Goal: Transaction & Acquisition: Obtain resource

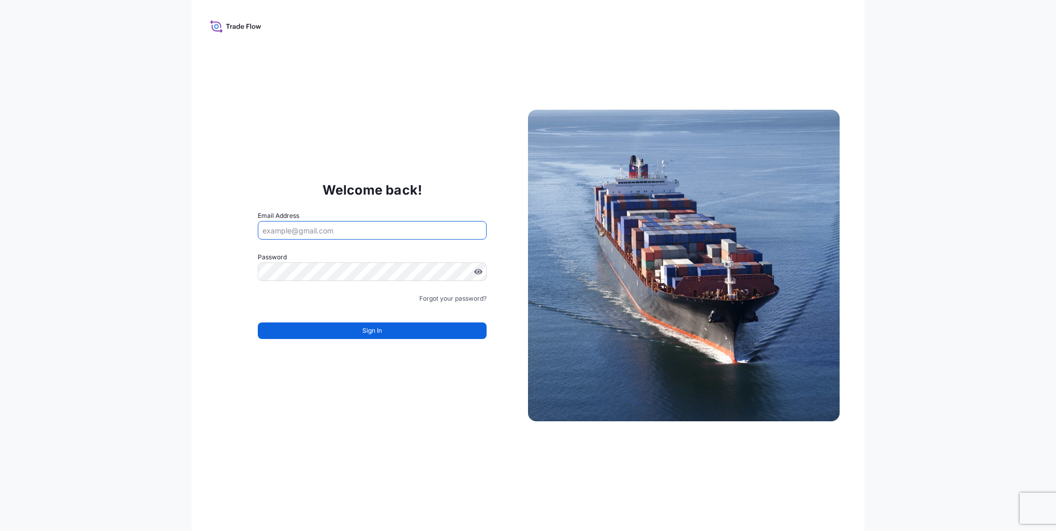
click at [297, 229] on input "Email Address" at bounding box center [372, 230] width 229 height 19
type input "[PERSON_NAME][EMAIL_ADDRESS][PERSON_NAME][DOMAIN_NAME]"
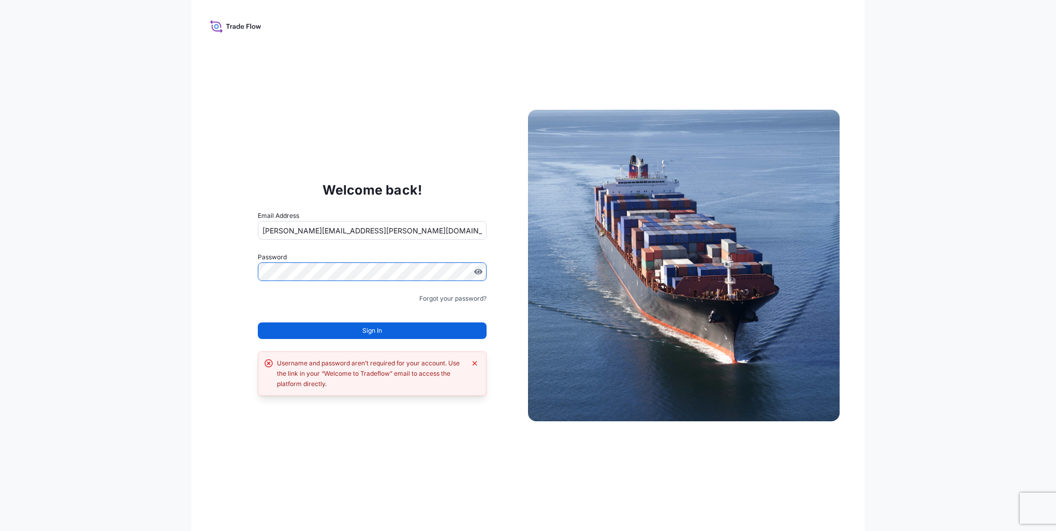
click at [317, 258] on label "Password" at bounding box center [372, 257] width 229 height 10
click at [210, 264] on div "Welcome back! Email Address [PERSON_NAME][EMAIL_ADDRESS][PERSON_NAME][DOMAIN_NA…" at bounding box center [529, 265] width 674 height 531
click at [389, 336] on button "Sign In" at bounding box center [372, 331] width 229 height 17
click at [227, 261] on div "Welcome back! Email Address norbert.kajari@bdpint.com Password Must include: Up…" at bounding box center [372, 265] width 312 height 213
click at [446, 301] on link "Forgot your password?" at bounding box center [452, 299] width 67 height 10
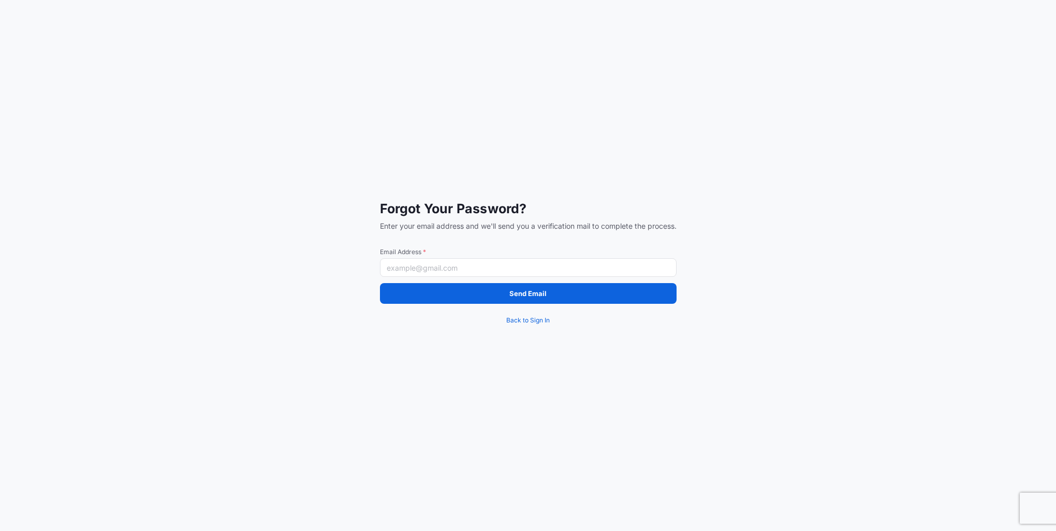
click at [416, 266] on input "Email Address *" at bounding box center [528, 267] width 297 height 19
type input "[PERSON_NAME][EMAIL_ADDRESS][PERSON_NAME][DOMAIN_NAME]"
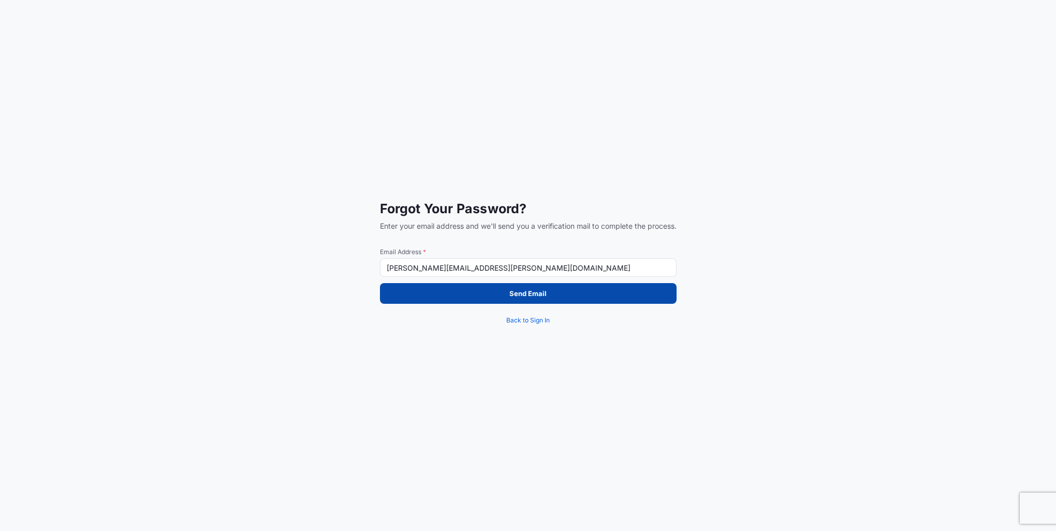
click at [552, 289] on button "Send Email" at bounding box center [528, 293] width 297 height 21
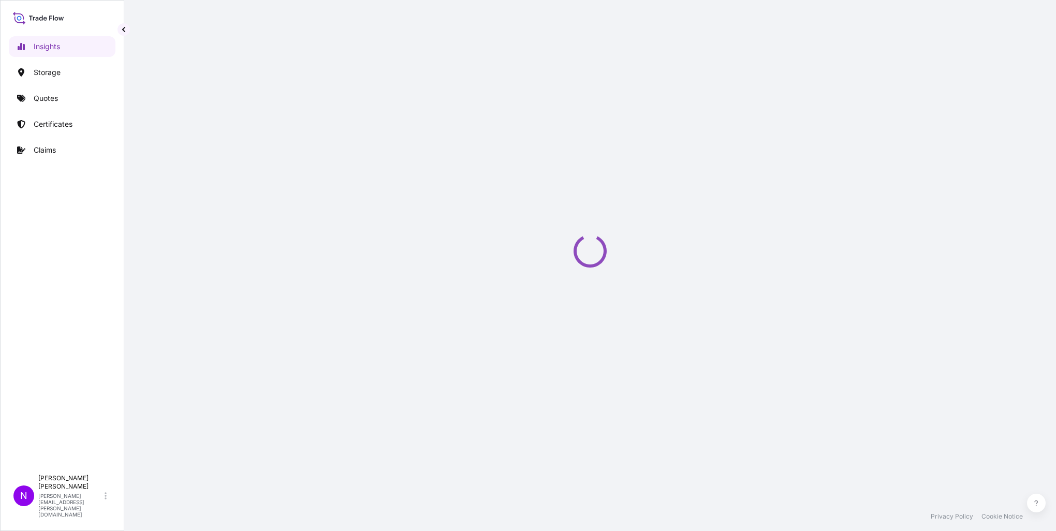
select select "2025"
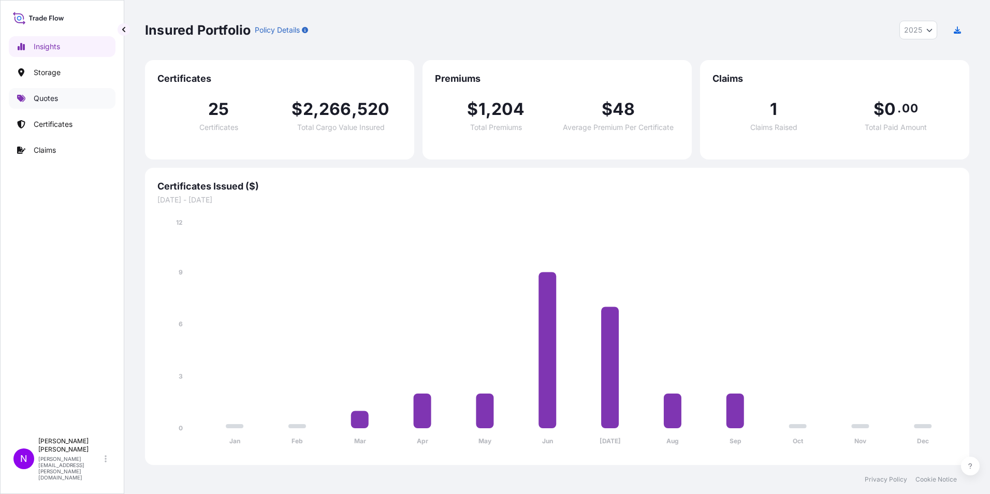
click at [47, 96] on p "Quotes" at bounding box center [46, 98] width 24 height 10
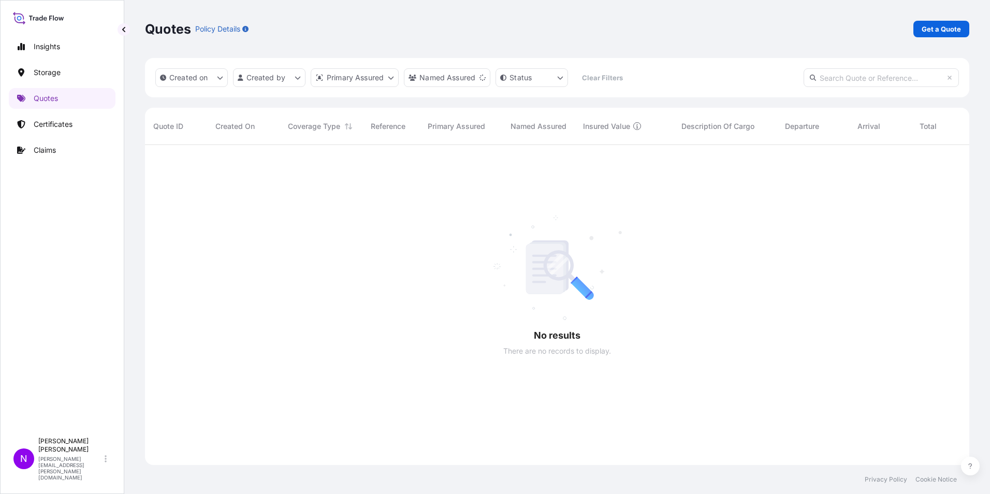
scroll to position [350, 817]
click at [937, 28] on p "Get a Quote" at bounding box center [941, 29] width 39 height 10
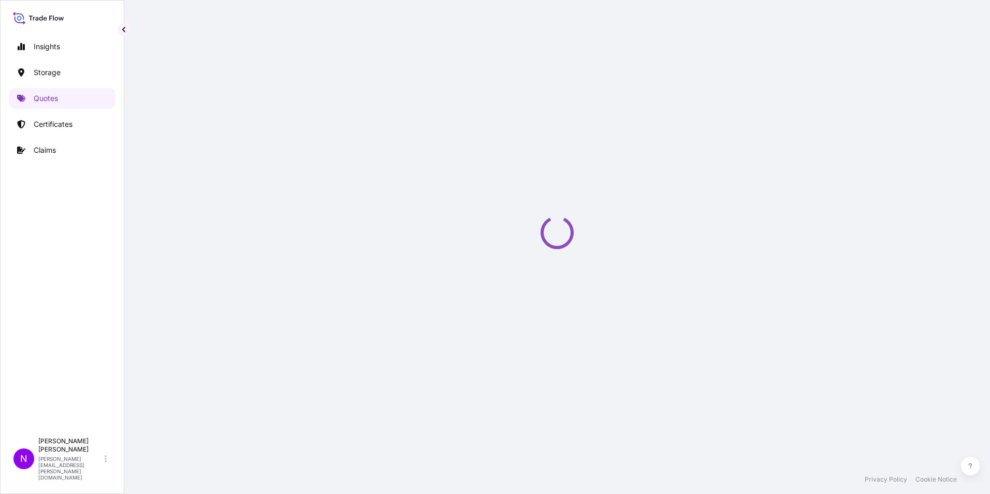
select select "Water"
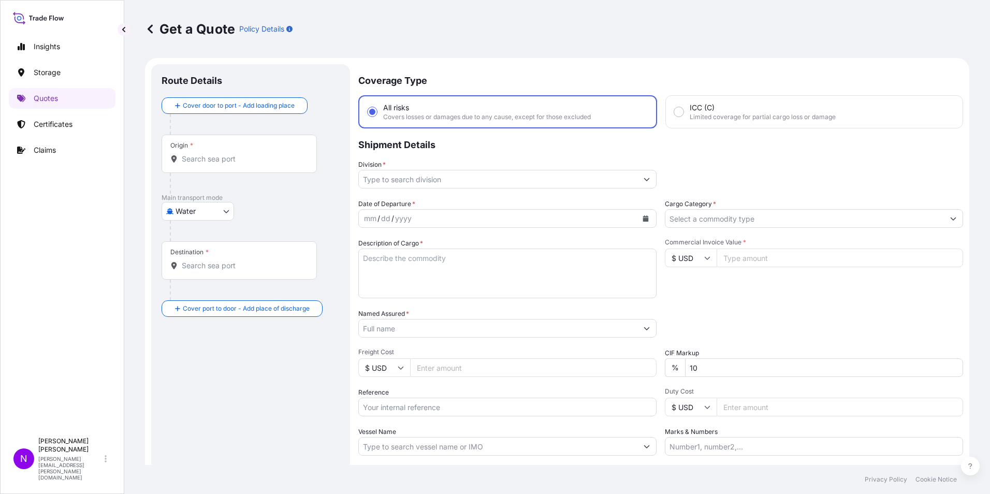
scroll to position [17, 0]
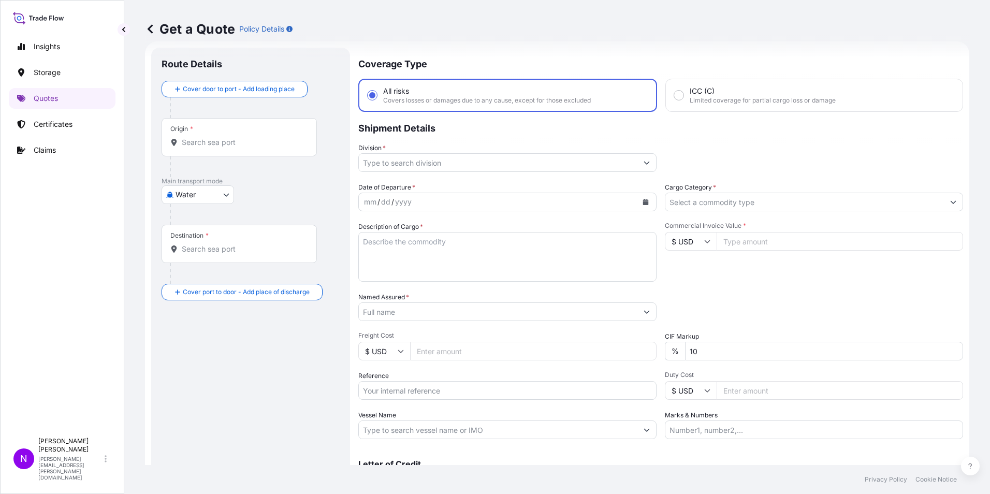
click at [188, 138] on input "Origin *" at bounding box center [243, 142] width 122 height 10
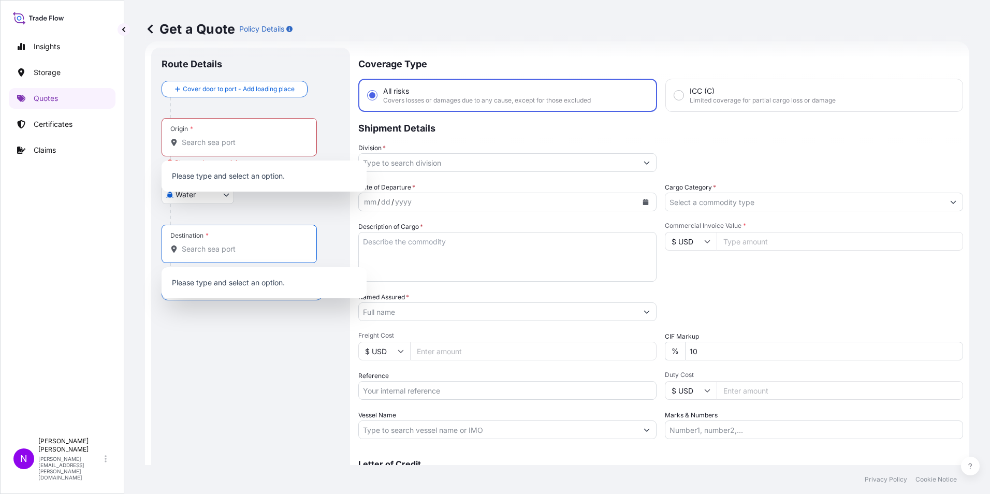
click at [229, 246] on input "Destination *" at bounding box center [243, 249] width 122 height 10
click at [190, 146] on input "Origin * Please select an origin" at bounding box center [243, 142] width 122 height 10
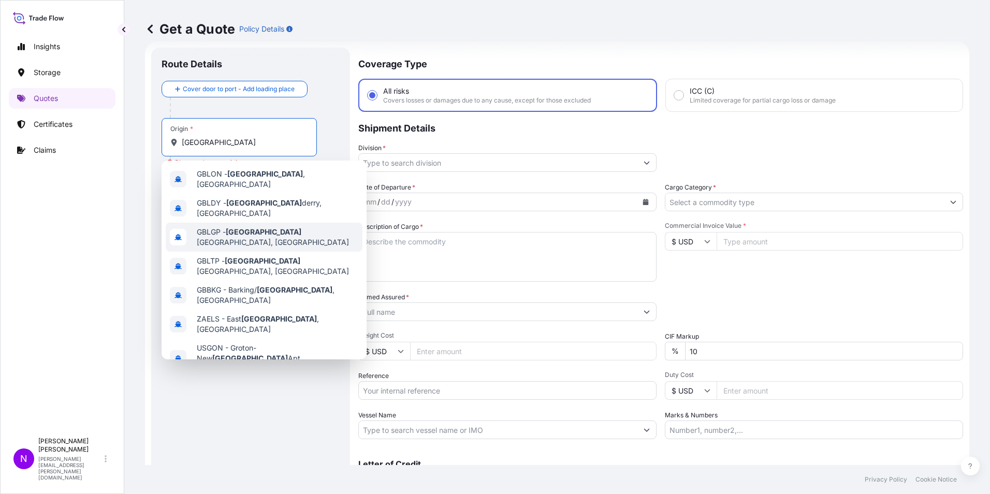
click at [284, 223] on div "GBLGP - [GEOGRAPHIC_DATA], [GEOGRAPHIC_DATA]" at bounding box center [264, 237] width 197 height 29
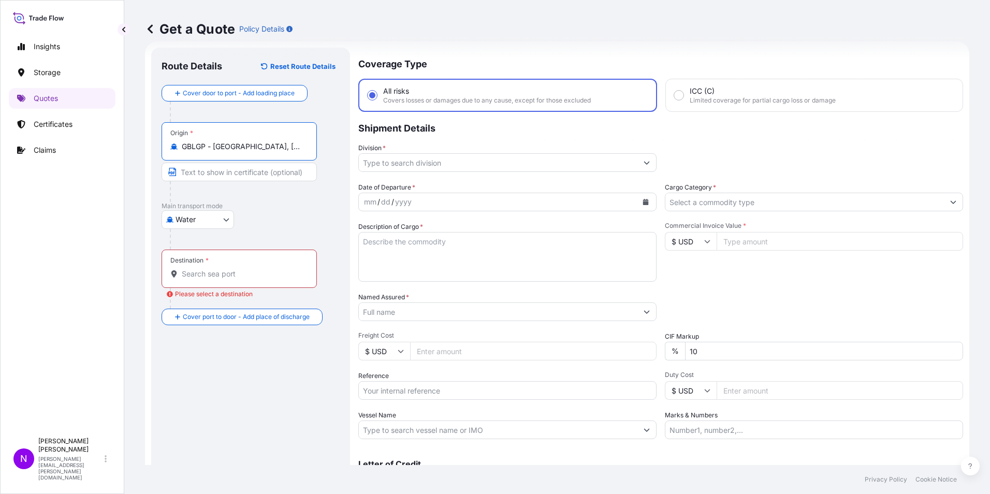
type input "GBLGP - [GEOGRAPHIC_DATA], [GEOGRAPHIC_DATA]"
click at [254, 268] on div "Destination *" at bounding box center [239, 269] width 155 height 38
click at [254, 269] on input "Destination * Please select a destination" at bounding box center [243, 274] width 122 height 10
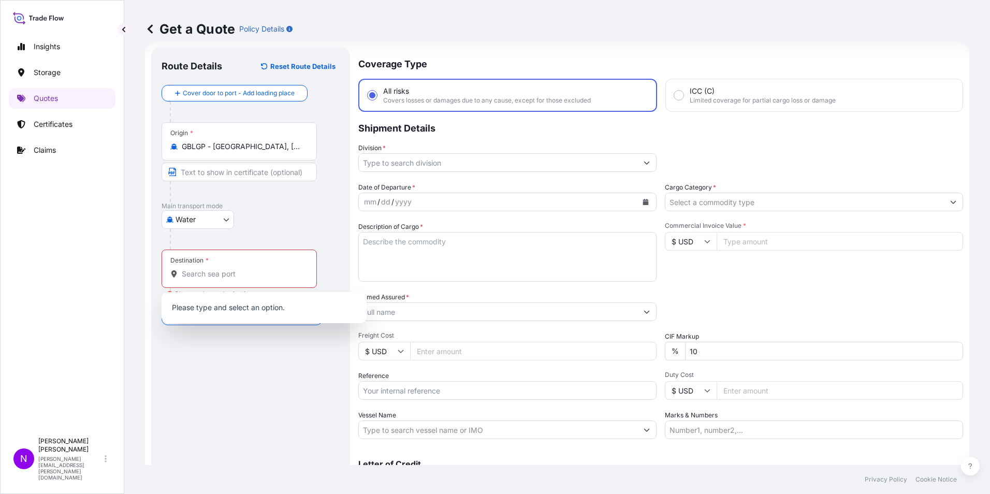
click at [193, 268] on div "Destination *" at bounding box center [239, 269] width 155 height 38
click at [193, 269] on input "Destination * Please select a destination" at bounding box center [243, 274] width 122 height 10
click at [195, 274] on input "Destination * Please select a destination" at bounding box center [243, 274] width 122 height 10
paste input "[GEOGRAPHIC_DATA]"
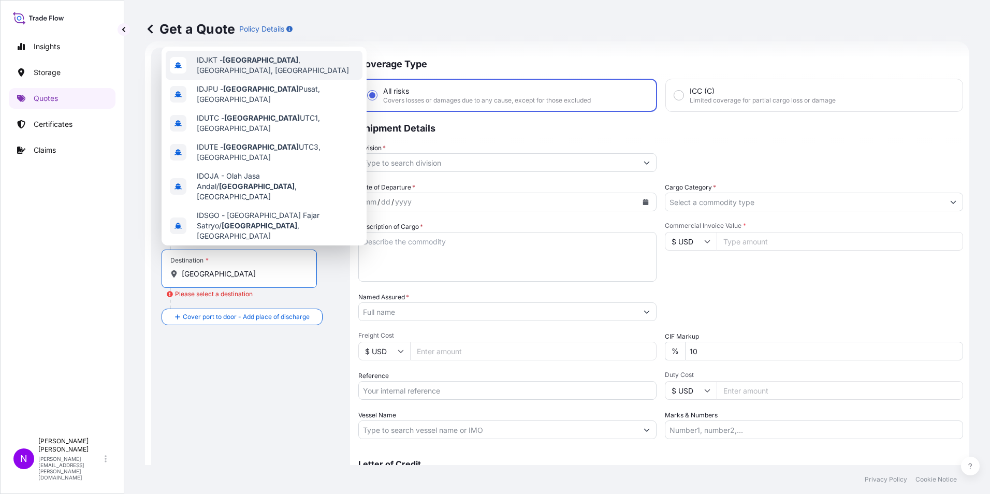
click at [293, 59] on span "IDJKT - [GEOGRAPHIC_DATA] , [GEOGRAPHIC_DATA], [GEOGRAPHIC_DATA]" at bounding box center [278, 65] width 162 height 21
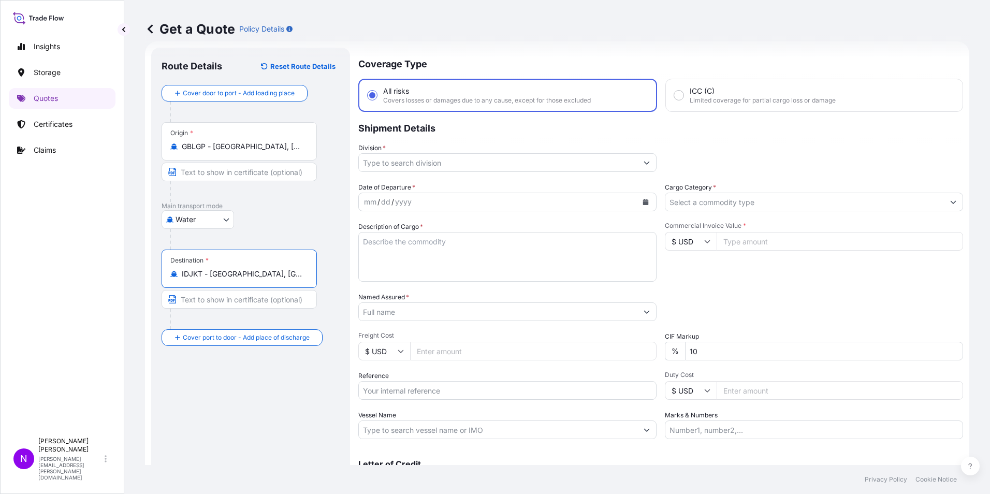
type input "IDJKT - [GEOGRAPHIC_DATA], [GEOGRAPHIC_DATA], [GEOGRAPHIC_DATA]"
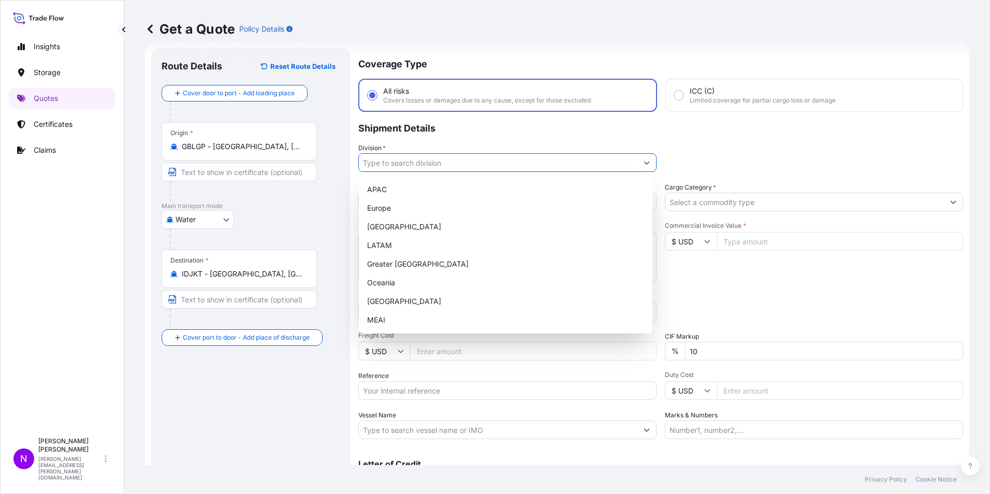
click at [433, 160] on input "Division *" at bounding box center [498, 162] width 279 height 19
click at [404, 203] on div "Europe" at bounding box center [505, 208] width 285 height 19
type input "Europe"
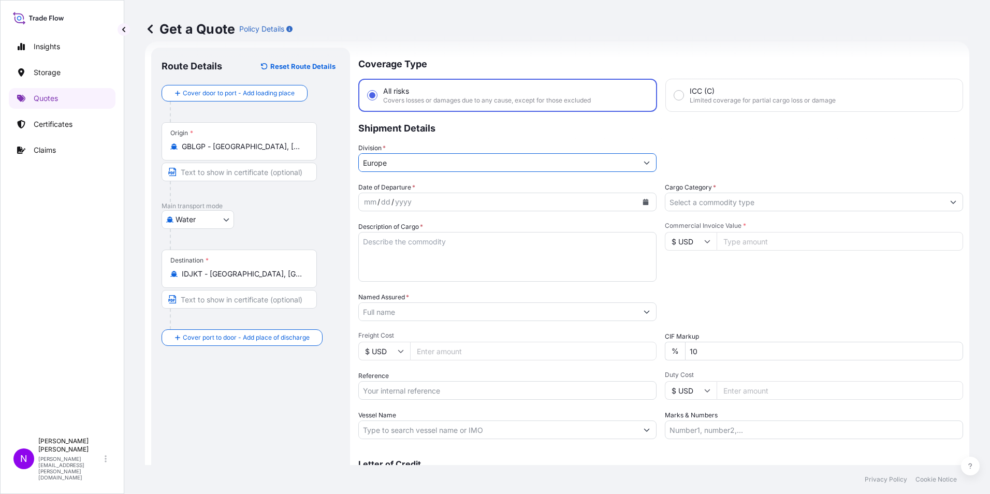
click at [405, 157] on input "Europe" at bounding box center [498, 162] width 279 height 19
click at [646, 165] on icon "Show suggestions" at bounding box center [647, 162] width 6 height 6
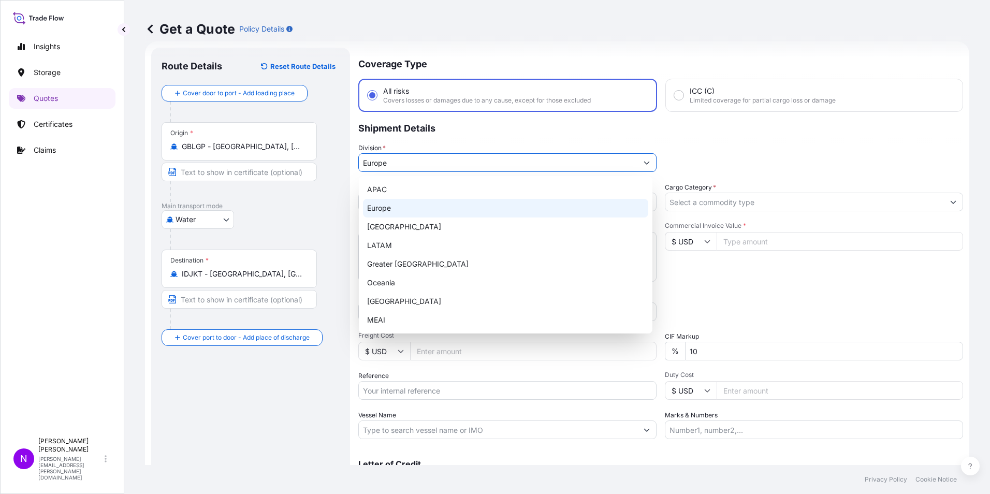
click at [404, 214] on div "Europe" at bounding box center [505, 208] width 285 height 19
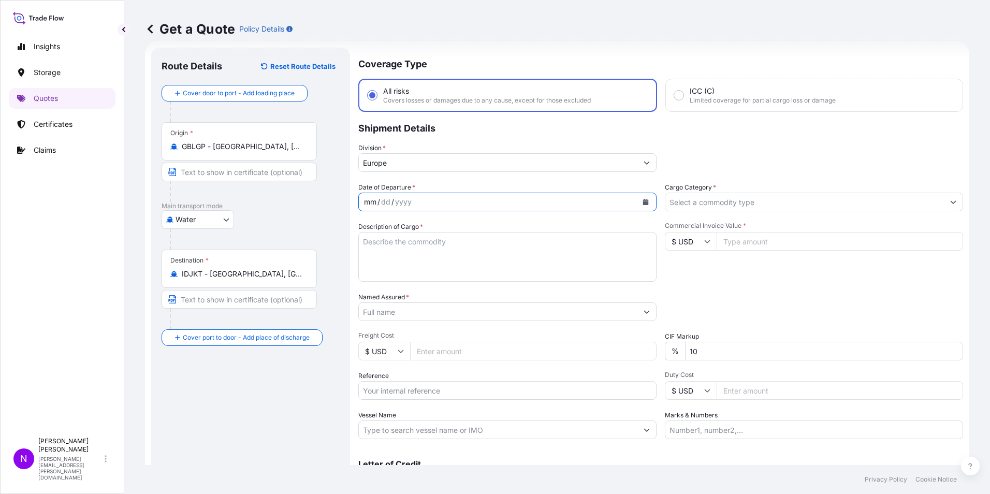
click at [373, 199] on div "mm" at bounding box center [370, 202] width 14 height 12
click at [373, 206] on div "mm" at bounding box center [370, 202] width 14 height 12
click at [375, 202] on div "mm" at bounding box center [370, 202] width 14 height 12
click at [409, 201] on div "yyyy" at bounding box center [403, 202] width 19 height 12
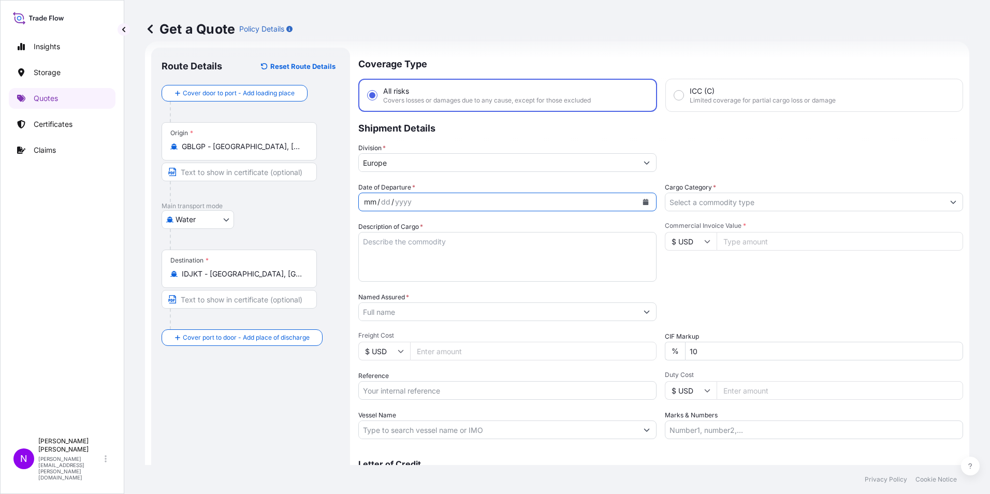
click at [368, 202] on div "mm / dd / yyyy" at bounding box center [498, 202] width 279 height 19
click at [368, 202] on div "mm" at bounding box center [370, 202] width 14 height 12
drag, startPoint x: 387, startPoint y: 200, endPoint x: 364, endPoint y: 199, distance: 23.3
click at [383, 200] on div "yyyy" at bounding box center [391, 202] width 19 height 12
click at [352, 199] on form "Route Details Reset Route Details Cover door to port - Add loading place Place …" at bounding box center [557, 281] width 824 height 481
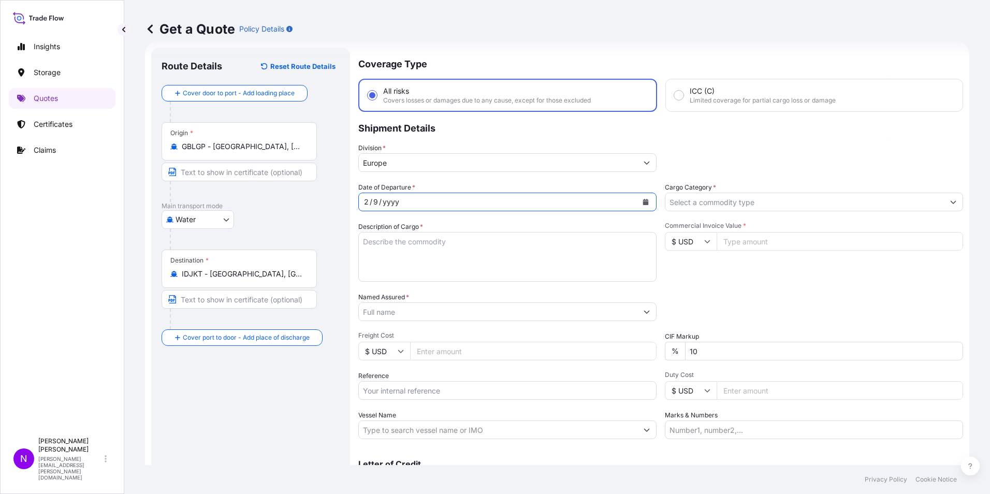
click at [365, 202] on div "2" at bounding box center [366, 202] width 7 height 12
click at [370, 202] on div "/" at bounding box center [371, 202] width 3 height 12
click at [389, 203] on div "/" at bounding box center [388, 202] width 3 height 12
click at [367, 202] on div "mm" at bounding box center [370, 202] width 14 height 12
click at [348, 203] on form "Route Details Reset Route Details Cover door to port - Add loading place Place …" at bounding box center [557, 281] width 824 height 481
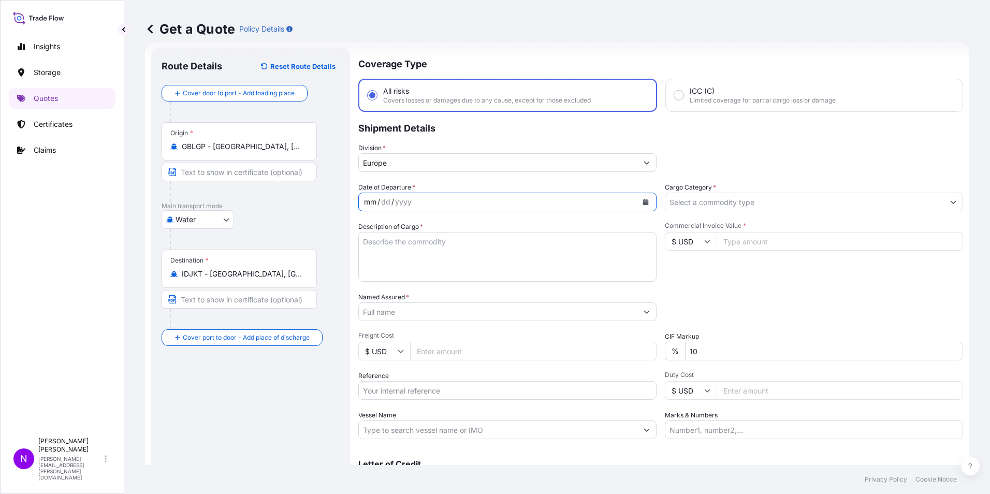
click at [637, 204] on button "Calendar" at bounding box center [645, 202] width 17 height 17
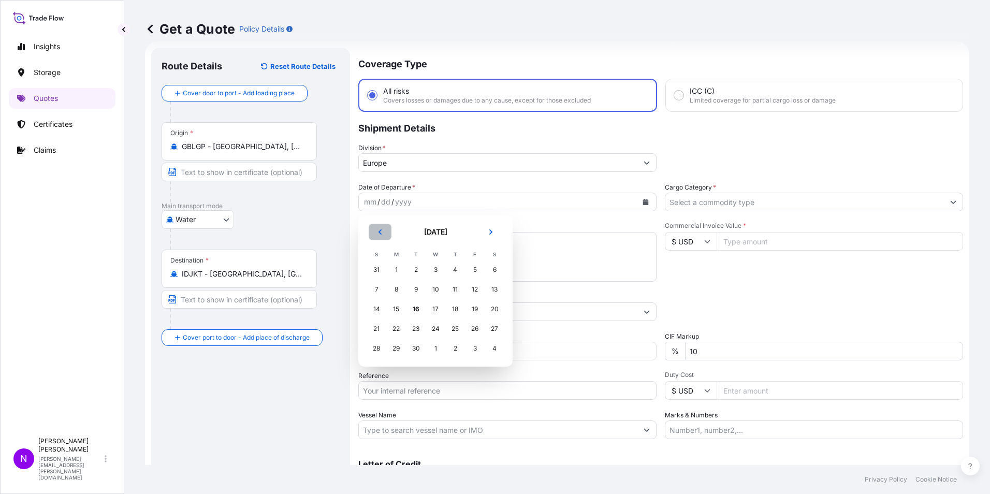
click at [379, 229] on icon "Previous" at bounding box center [380, 232] width 6 height 6
click at [415, 347] on div "29" at bounding box center [415, 348] width 19 height 19
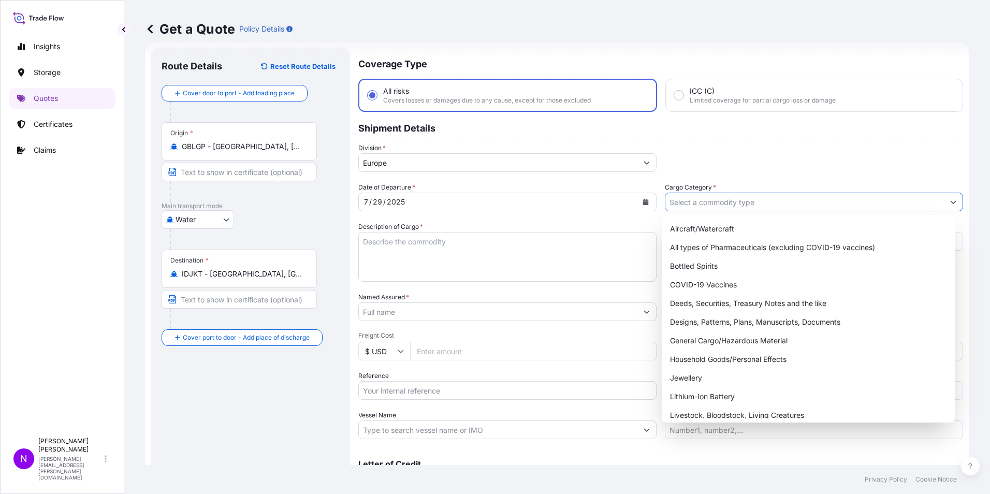
click at [708, 208] on input "Cargo Category *" at bounding box center [804, 202] width 279 height 19
click at [752, 343] on div "General Cargo/Hazardous Material" at bounding box center [808, 340] width 285 height 19
type input "General Cargo/Hazardous Material"
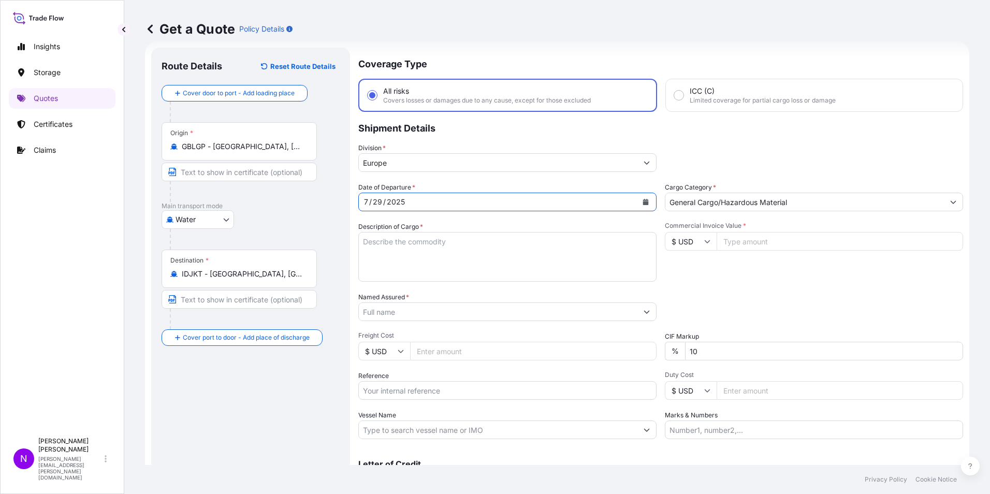
click at [381, 206] on div "29" at bounding box center [377, 202] width 11 height 12
click at [637, 201] on button "Calendar" at bounding box center [645, 202] width 17 height 17
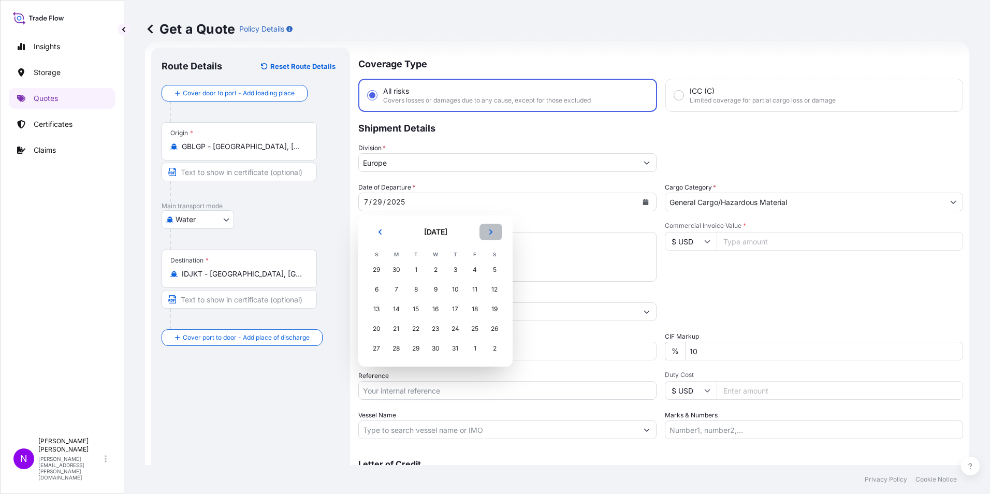
click at [486, 235] on button "Next" at bounding box center [490, 232] width 23 height 17
click at [452, 288] on div "7" at bounding box center [455, 289] width 19 height 19
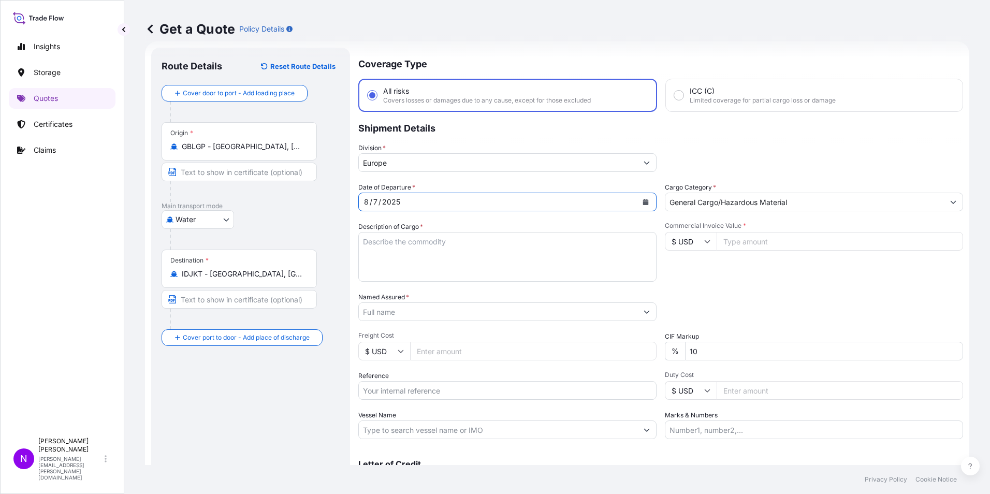
click at [440, 252] on textarea "Description of Cargo *" at bounding box center [507, 257] width 298 height 50
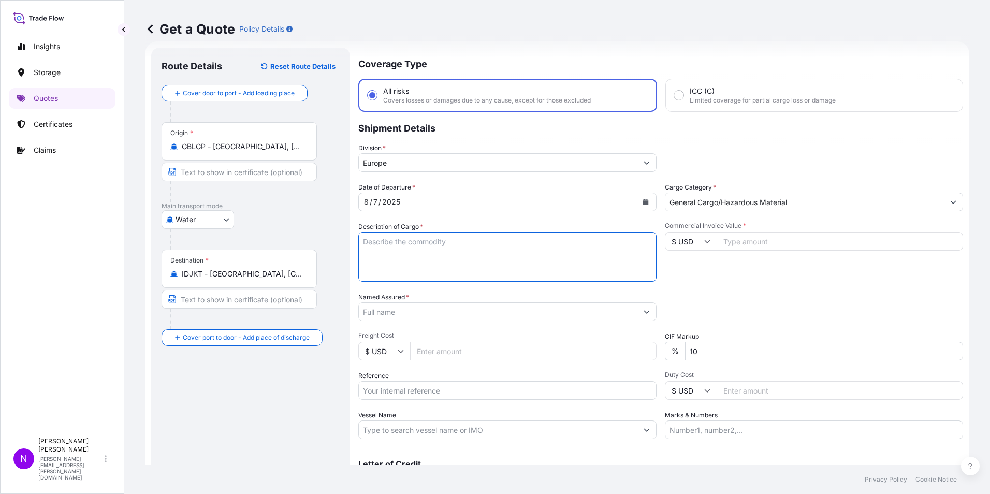
click at [467, 260] on textarea "Description of Cargo *" at bounding box center [507, 257] width 298 height 50
click at [797, 206] on input "General Cargo/Hazardous Material" at bounding box center [804, 202] width 279 height 19
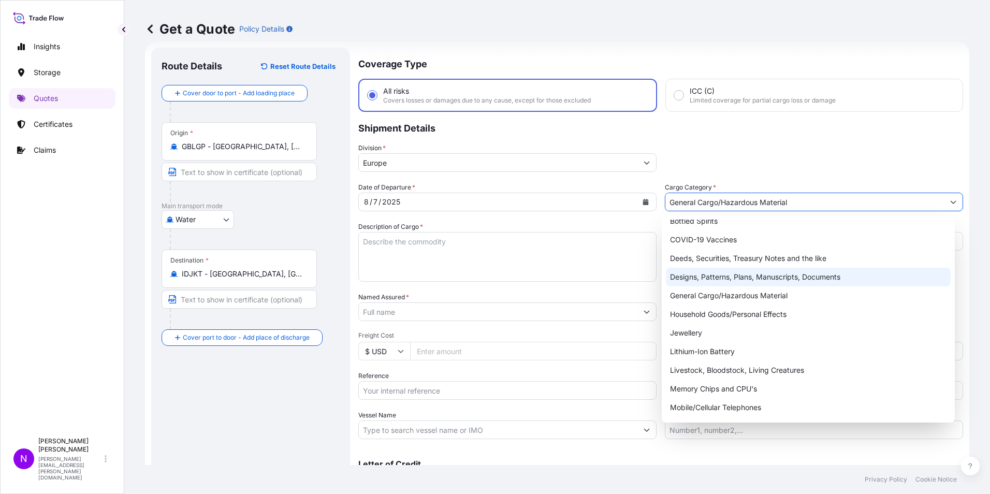
scroll to position [0, 0]
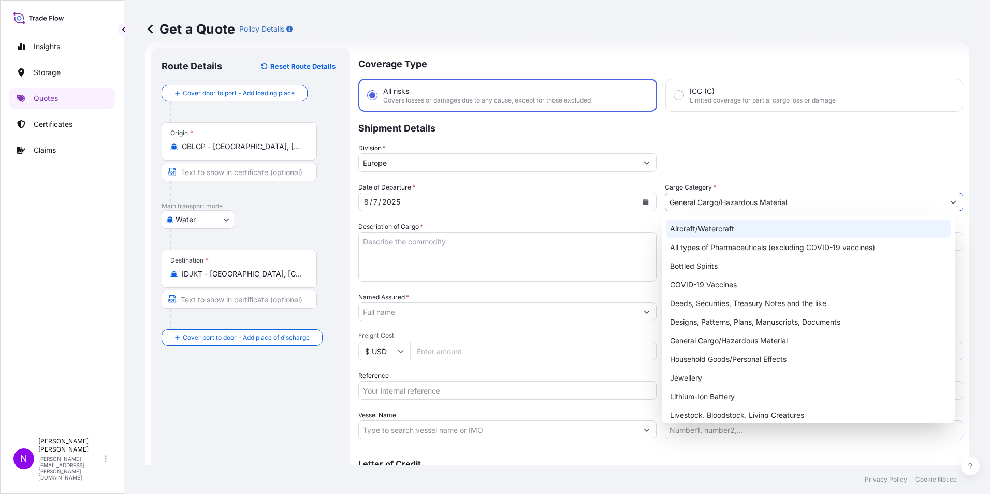
drag, startPoint x: 808, startPoint y: 202, endPoint x: 645, endPoint y: 218, distance: 163.9
click at [645, 218] on div "Date of Departure * [DATE] Cargo Category * General Cargo/Hazardous Material De…" at bounding box center [660, 310] width 605 height 257
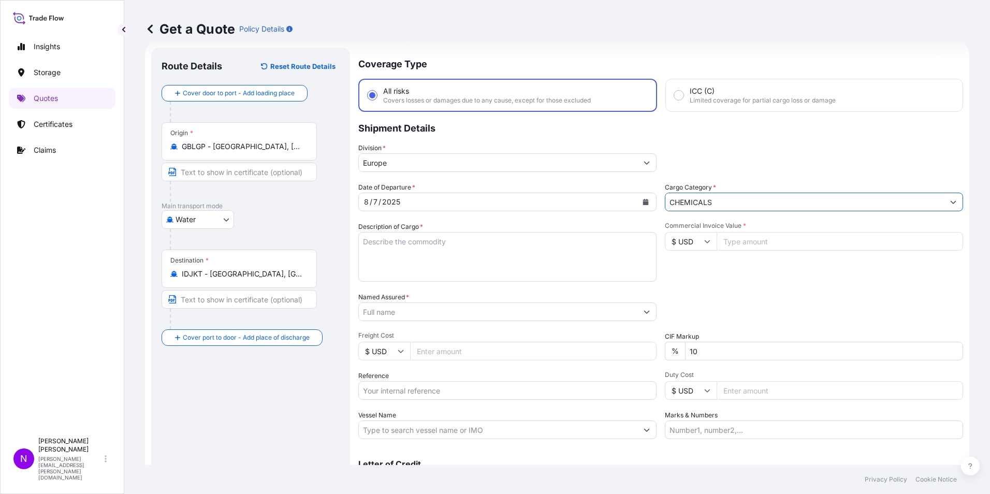
type input "CHEMICALS"
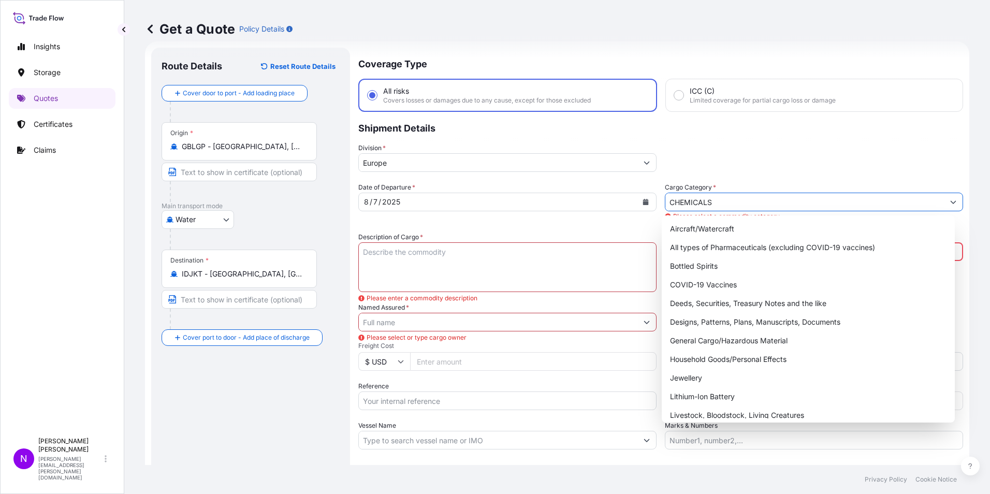
drag, startPoint x: 723, startPoint y: 201, endPoint x: 582, endPoint y: 206, distance: 141.4
click at [582, 206] on div "Date of Departure * [DATE] Cargo Category * CHEMICALS Please select a commodity…" at bounding box center [660, 315] width 605 height 267
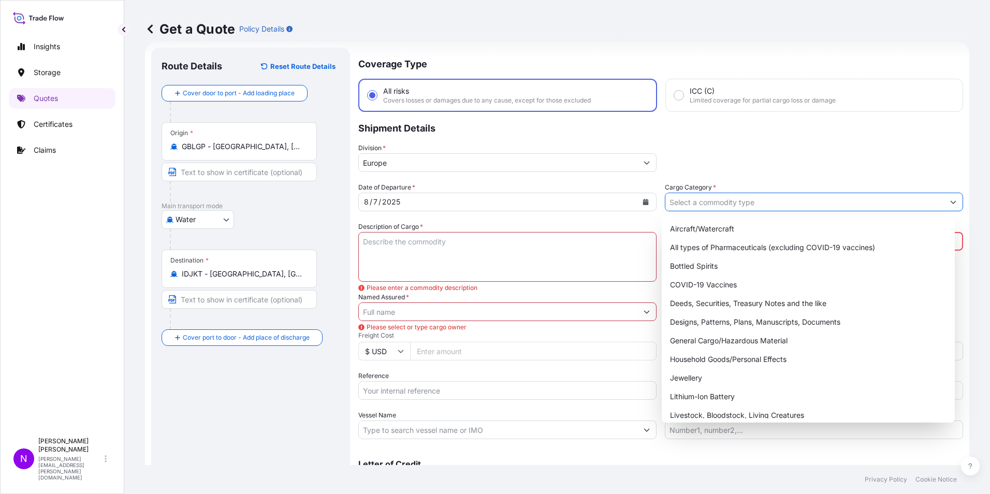
drag, startPoint x: 927, startPoint y: 199, endPoint x: 945, endPoint y: 201, distance: 17.7
click at [941, 200] on div at bounding box center [814, 202] width 298 height 19
click at [950, 201] on icon "Show suggestions" at bounding box center [953, 202] width 6 height 6
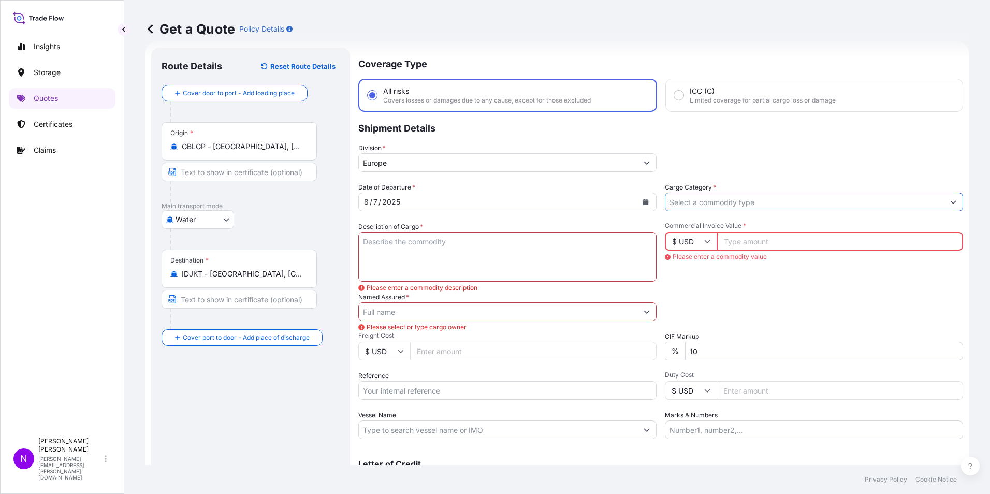
click at [950, 203] on icon "Show suggestions" at bounding box center [953, 202] width 6 height 6
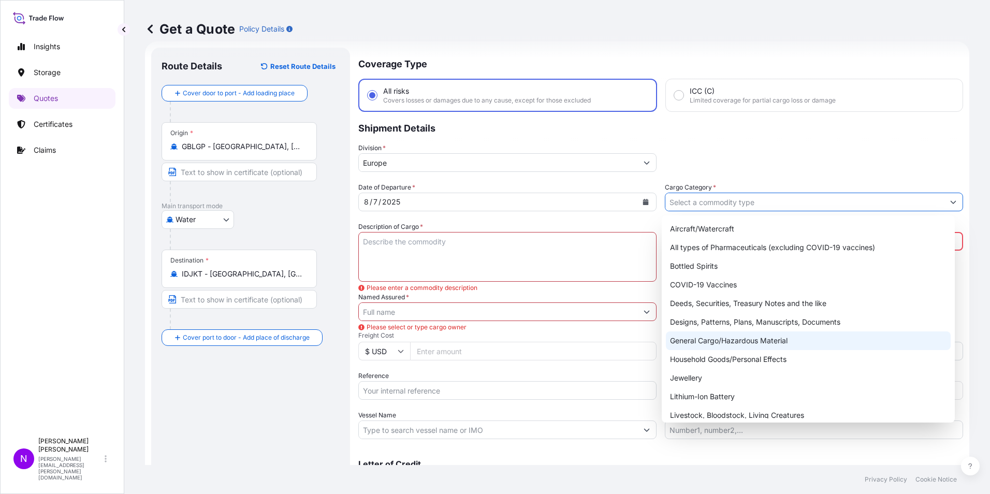
click at [773, 344] on div "General Cargo/Hazardous Material" at bounding box center [808, 340] width 285 height 19
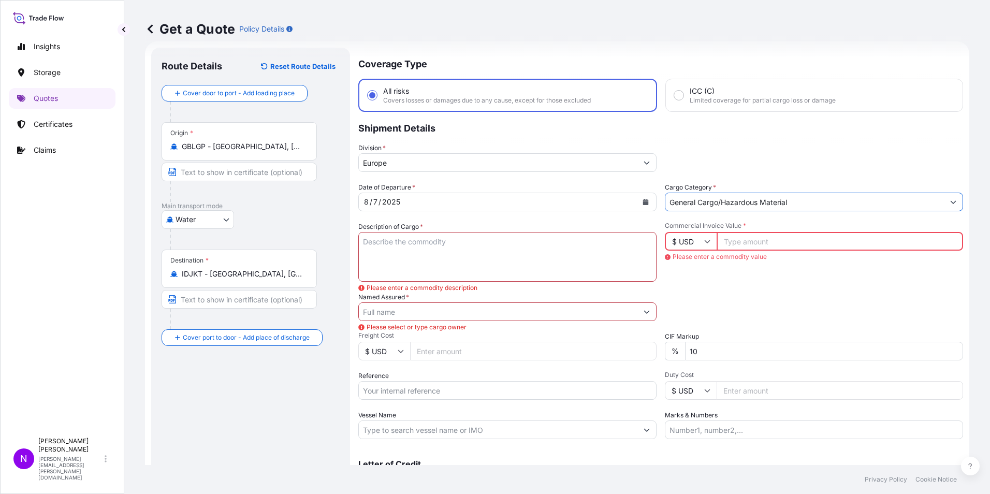
type input "General Cargo/Hazardous Material"
click at [441, 252] on textarea "Description of Cargo *" at bounding box center [507, 257] width 298 height 50
click at [395, 313] on input "Named Assured *" at bounding box center [496, 311] width 275 height 19
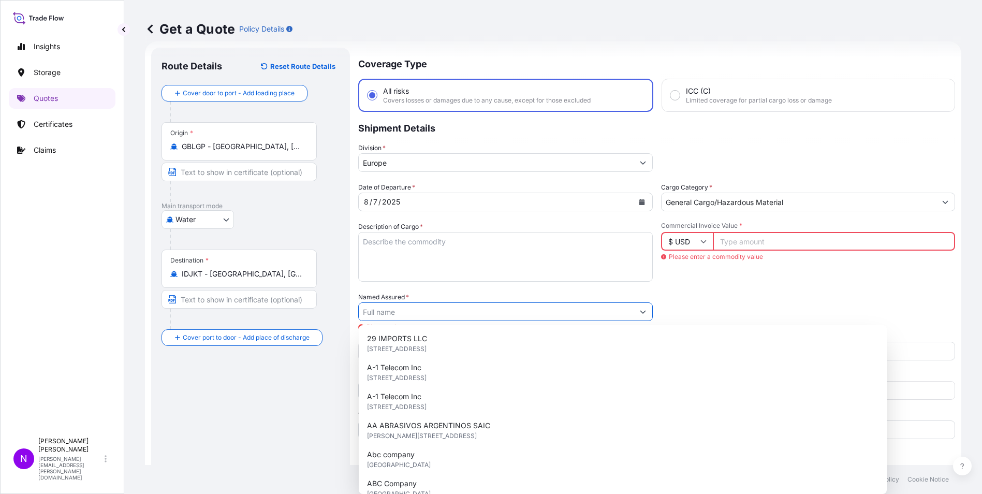
paste input "VERDANT SPECIALTY SOLUTIONS"
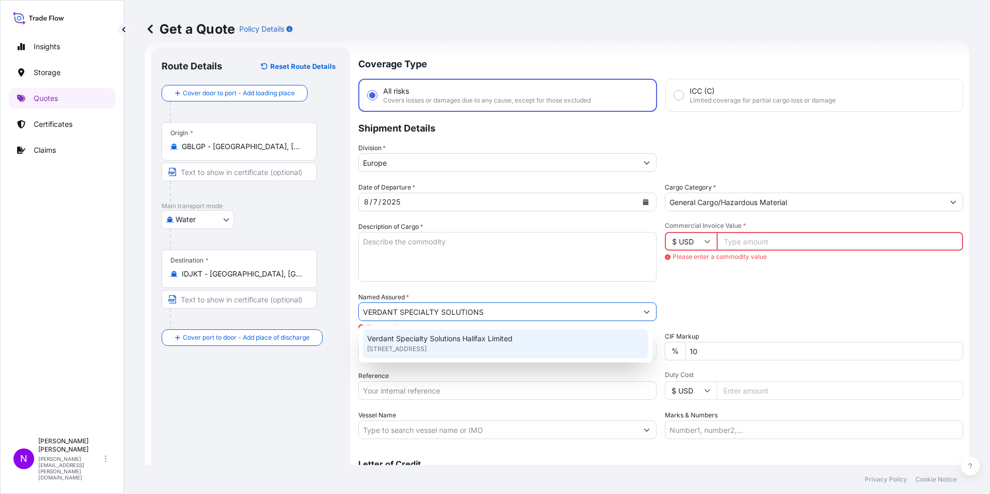
click at [427, 345] on span "[STREET_ADDRESS]" at bounding box center [397, 349] width 60 height 10
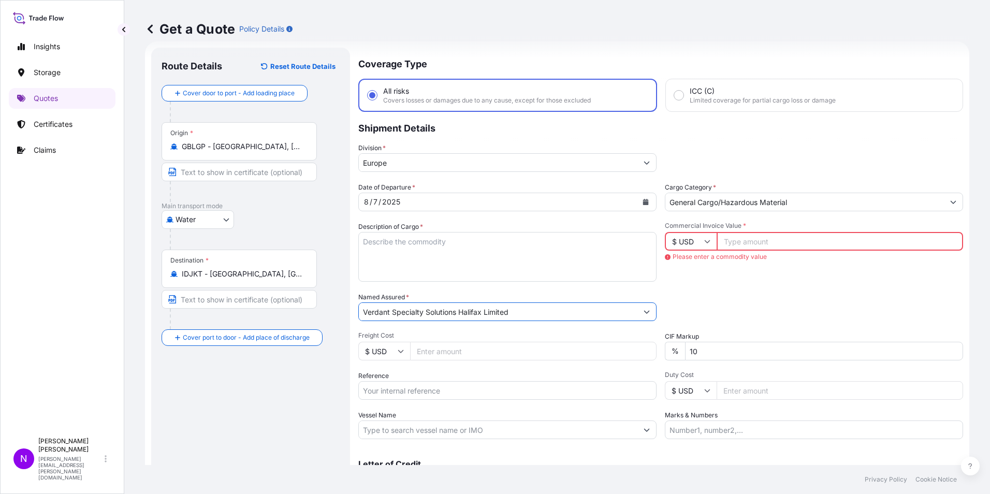
type input "Verdant Specialty Solutions Halifax Limited"
click at [429, 256] on textarea "Description of Cargo *" at bounding box center [507, 257] width 298 height 50
click at [384, 257] on textarea "Description of Cargo *" at bounding box center [507, 257] width 298 height 50
paste textarea "MACKAM C2M MW MB 220KG"
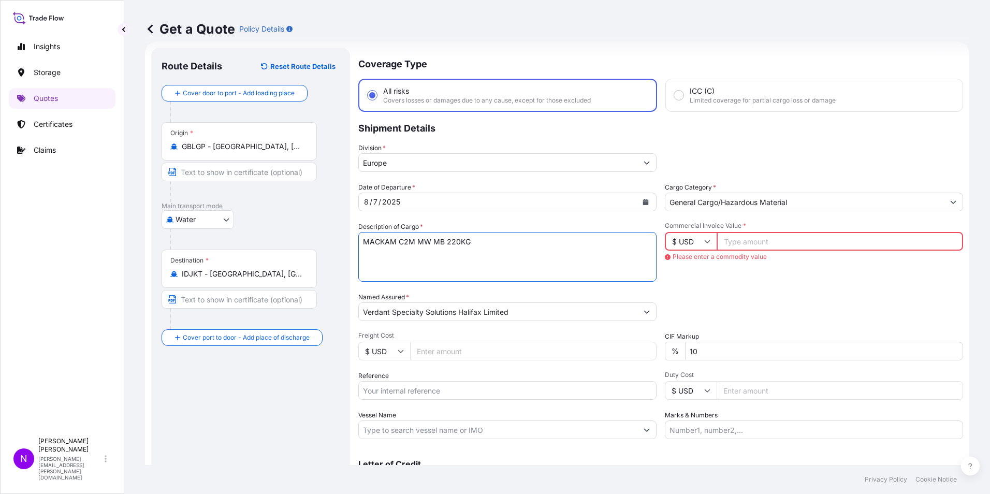
type textarea "MACKAM C2M MW MB 220KG"
click at [684, 250] on input "$ USD" at bounding box center [691, 241] width 52 height 19
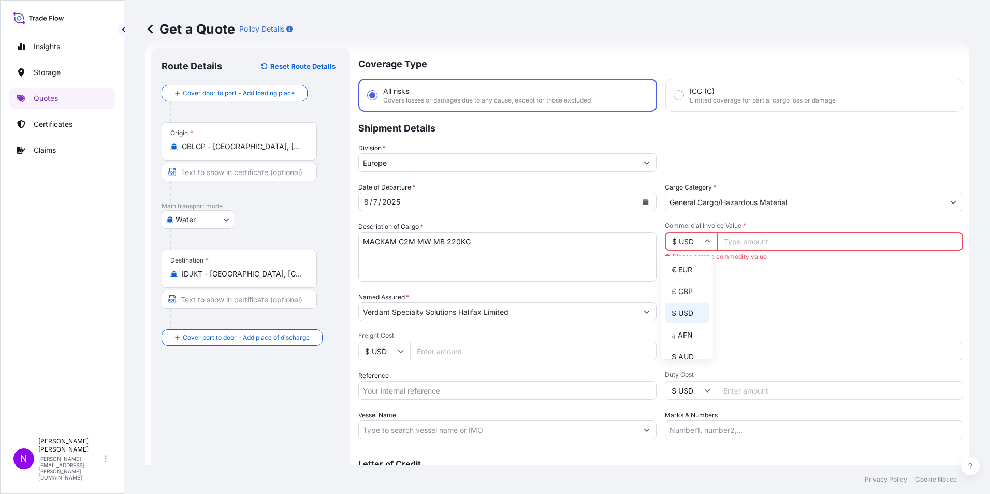
click at [693, 243] on input "$ USD" at bounding box center [691, 241] width 52 height 19
drag, startPoint x: 693, startPoint y: 243, endPoint x: 691, endPoint y: 267, distance: 24.0
click at [691, 266] on div "€ EUR" at bounding box center [686, 270] width 43 height 20
type input "€ EUR"
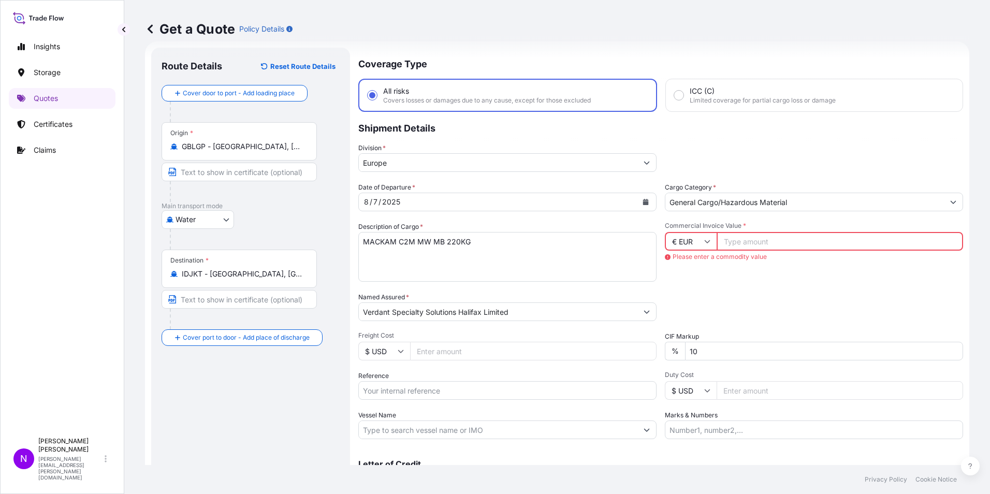
click at [724, 243] on input "Commercial Invoice Value *" at bounding box center [840, 241] width 246 height 19
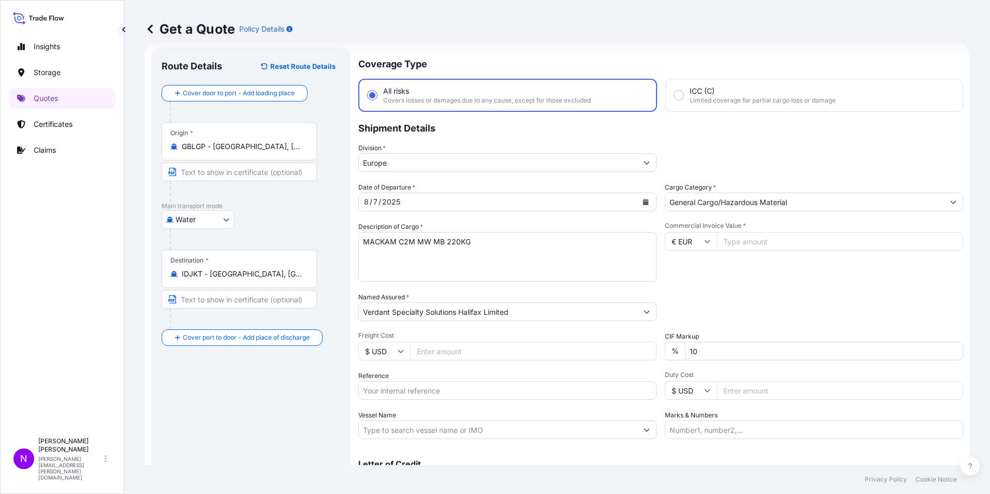
click at [726, 242] on input "Commercial Invoice Value *" at bounding box center [840, 241] width 246 height 19
click at [725, 243] on input "Commercial Invoice Value *" at bounding box center [840, 241] width 246 height 19
paste input "36424.96"
click at [729, 243] on input "36424.96" at bounding box center [840, 241] width 246 height 19
type input "36424.96"
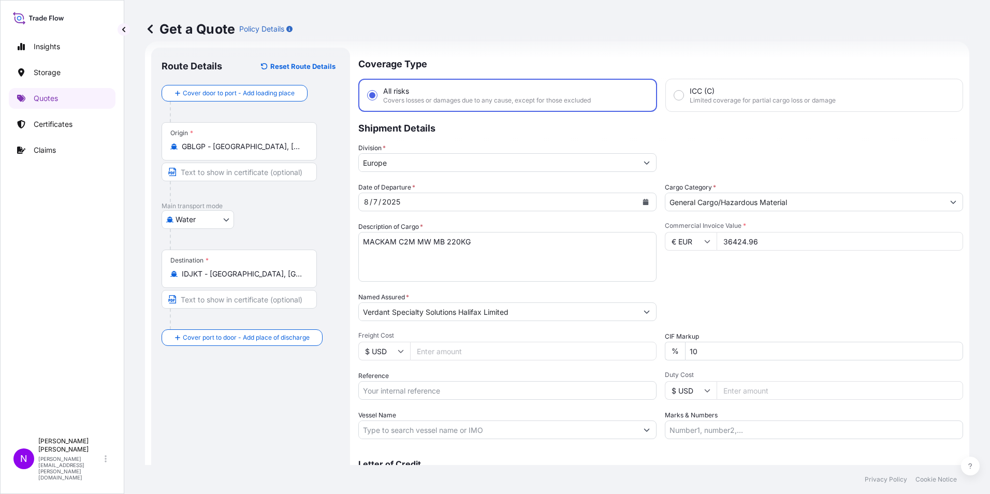
click at [809, 316] on div "Packing Category Type to search a container mode Please select a primary mode o…" at bounding box center [814, 306] width 298 height 29
click at [387, 349] on input "$ USD" at bounding box center [384, 351] width 52 height 19
click at [384, 401] on div "£ GBP" at bounding box center [383, 401] width 43 height 20
type input "£ GBP"
click at [417, 351] on input "Freight Cost" at bounding box center [533, 351] width 246 height 19
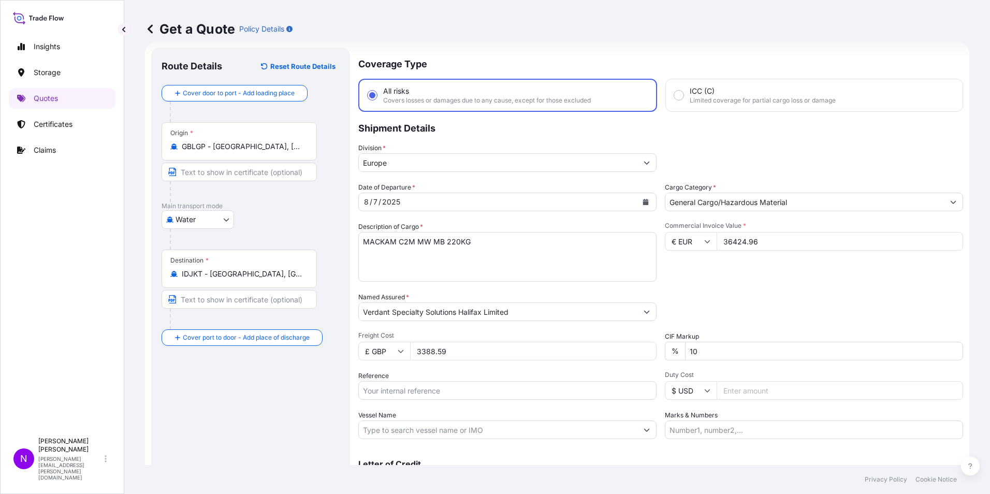
type input "3388.59"
click at [707, 355] on input "10" at bounding box center [824, 351] width 278 height 19
type input "1"
click at [434, 387] on input "Reference" at bounding box center [507, 390] width 298 height 19
click at [422, 391] on input "Reference" at bounding box center [507, 390] width 298 height 19
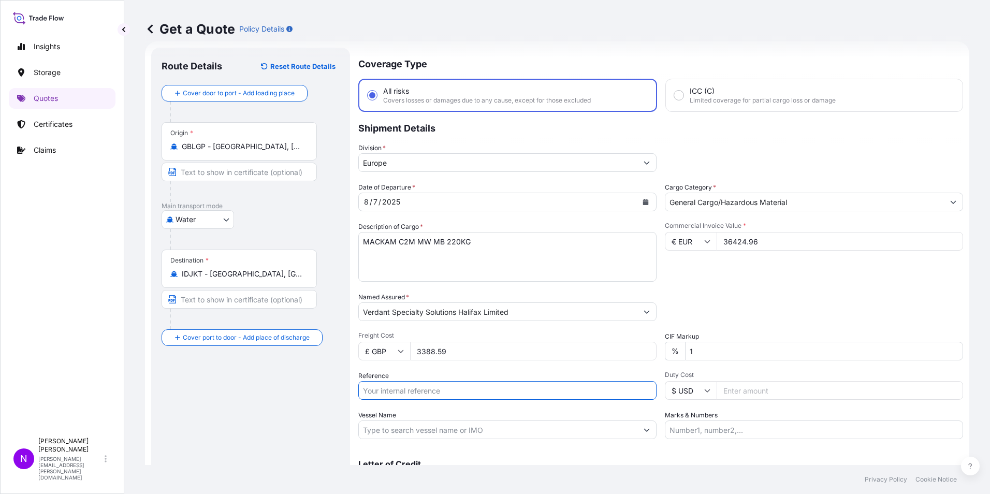
paste input "1465429064"
type input "1465429064"
click at [725, 391] on input "Duty Cost" at bounding box center [840, 390] width 246 height 19
click at [707, 393] on input "$ USD" at bounding box center [691, 390] width 52 height 19
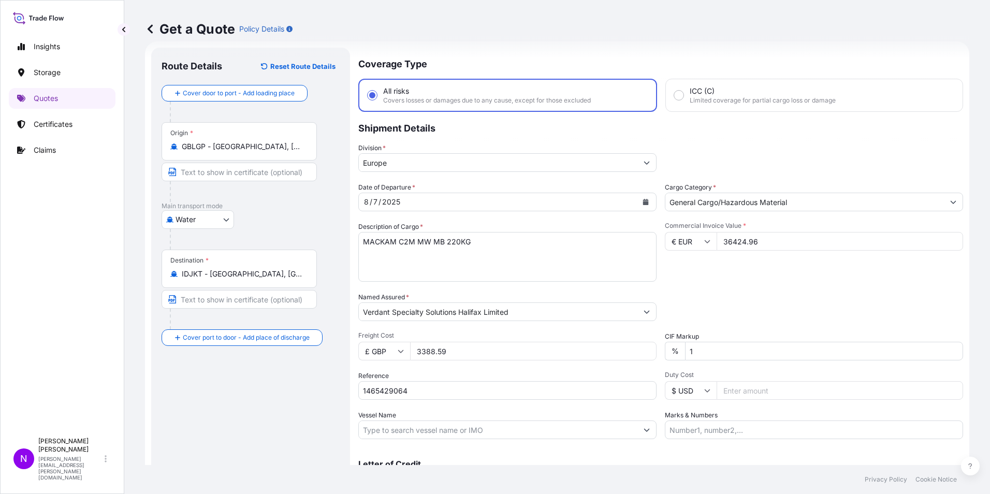
click at [744, 395] on input "Duty Cost" at bounding box center [840, 390] width 246 height 19
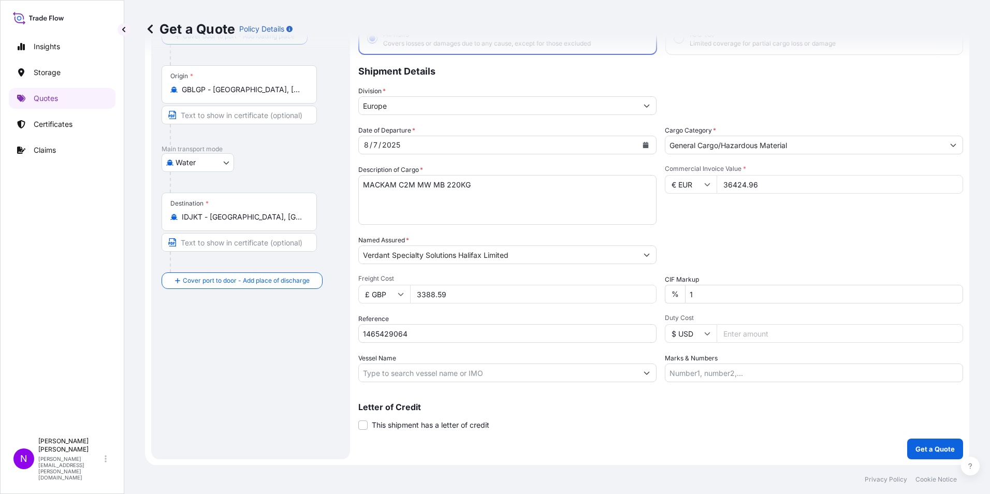
scroll to position [74, 0]
click at [456, 373] on input "Vessel Name" at bounding box center [498, 372] width 279 height 19
click at [446, 373] on input "Vessel Name" at bounding box center [498, 372] width 279 height 19
paste input "[GEOGRAPHIC_DATA] MAERSK"
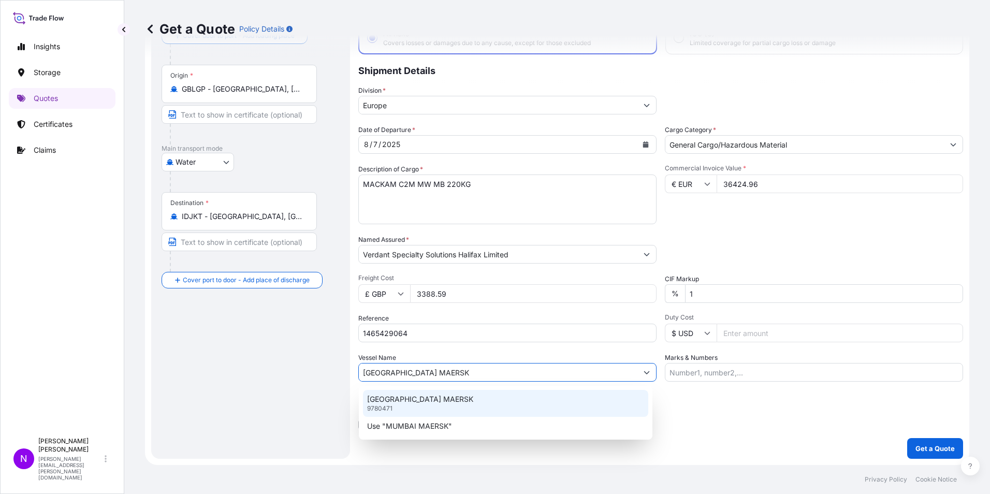
click at [443, 405] on div "MUMBAI MAERSK 9780471" at bounding box center [505, 403] width 285 height 27
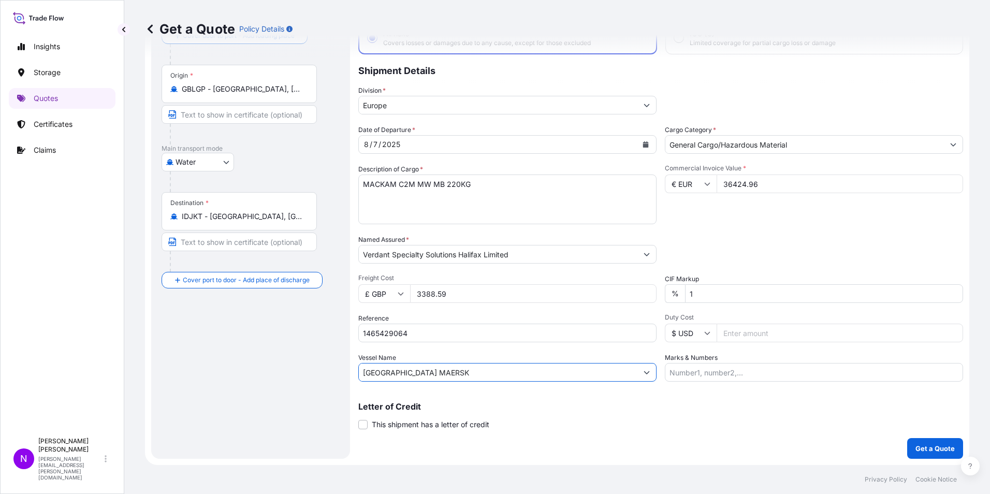
type input "[GEOGRAPHIC_DATA] MAERSK"
click at [722, 376] on input "Marks & Numbers" at bounding box center [814, 372] width 298 height 19
click at [675, 375] on input "Marks & Numbers" at bounding box center [814, 372] width 298 height 19
click at [698, 372] on input "Marks & Numbers" at bounding box center [814, 372] width 298 height 19
paste input "HLCULIV250756510"
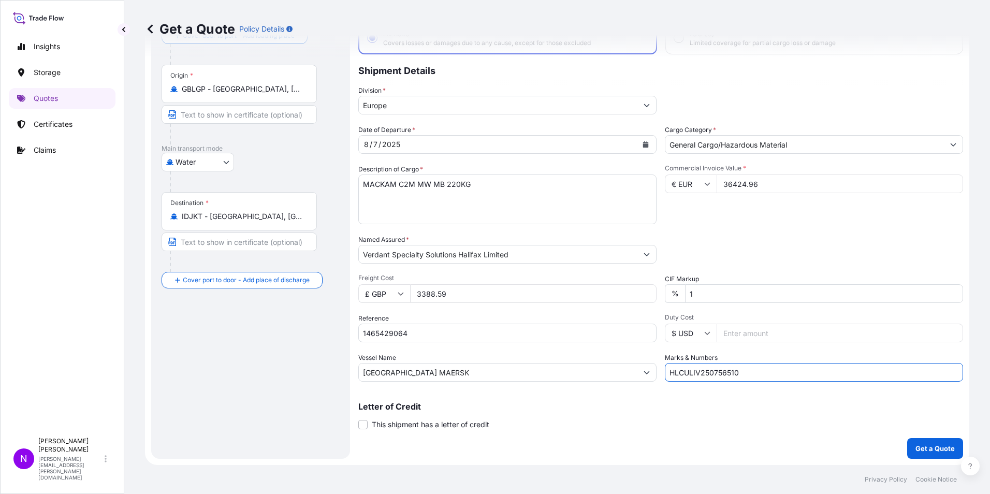
type input "HLCULIV250756510"
click at [936, 451] on p "Get a Quote" at bounding box center [934, 448] width 39 height 10
click at [936, 446] on p "Get a Quote" at bounding box center [934, 448] width 39 height 10
click at [921, 449] on p "Get a Quote" at bounding box center [934, 448] width 39 height 10
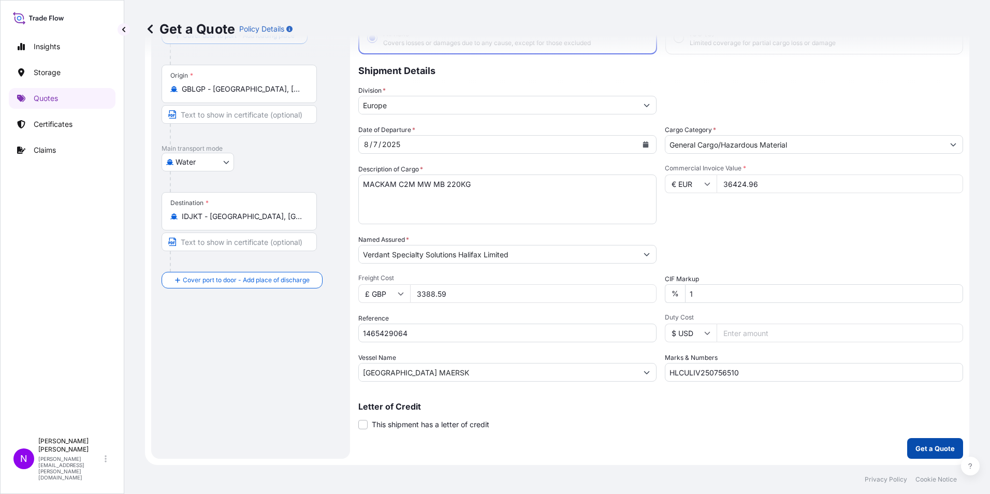
click at [921, 449] on p "Get a Quote" at bounding box center [934, 448] width 39 height 10
click at [935, 447] on p "Get a Quote" at bounding box center [934, 448] width 39 height 10
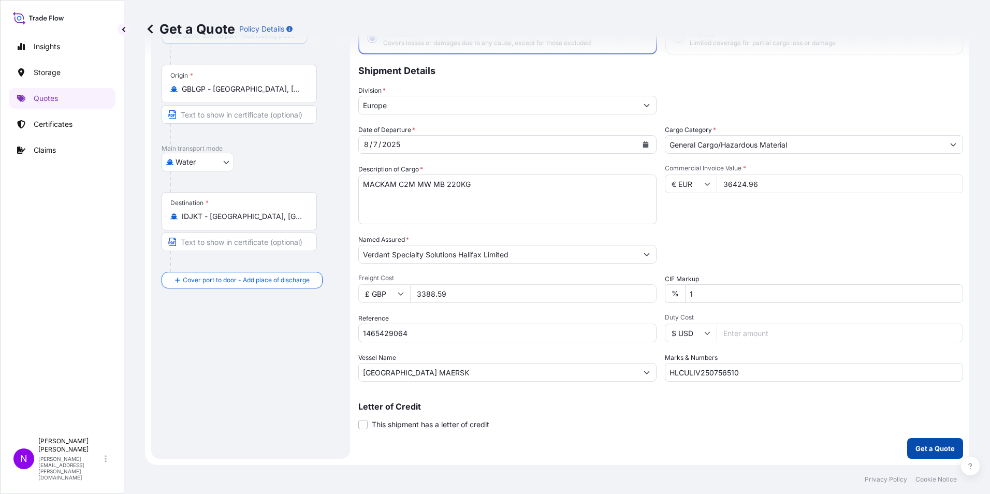
click at [935, 447] on p "Get a Quote" at bounding box center [934, 448] width 39 height 10
click at [928, 451] on p "Get a Quote" at bounding box center [934, 448] width 39 height 10
click at [927, 449] on p "Get a Quote" at bounding box center [934, 448] width 39 height 10
click at [928, 449] on p "Get a Quote" at bounding box center [934, 448] width 39 height 10
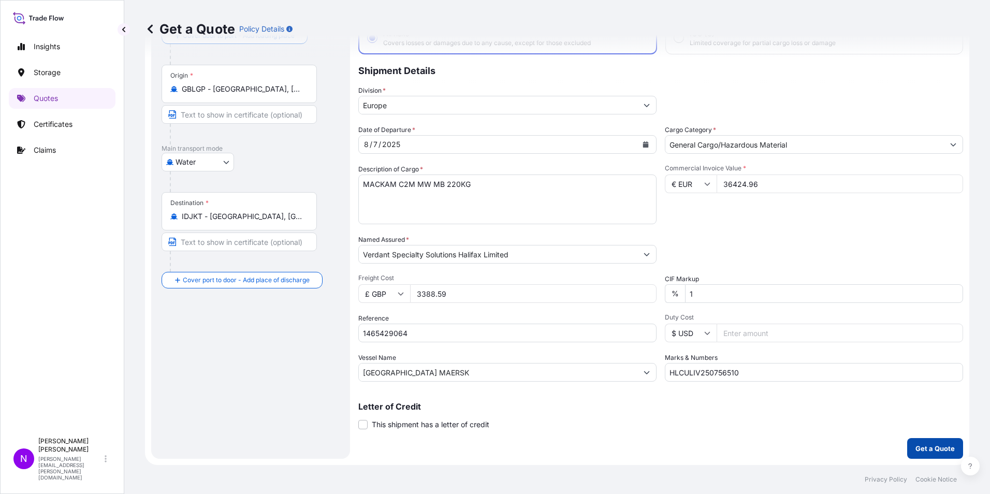
click at [928, 449] on p "Get a Quote" at bounding box center [934, 448] width 39 height 10
click at [925, 448] on p "Get a Quote" at bounding box center [934, 448] width 39 height 10
click at [929, 447] on p "Get a Quote" at bounding box center [934, 448] width 39 height 10
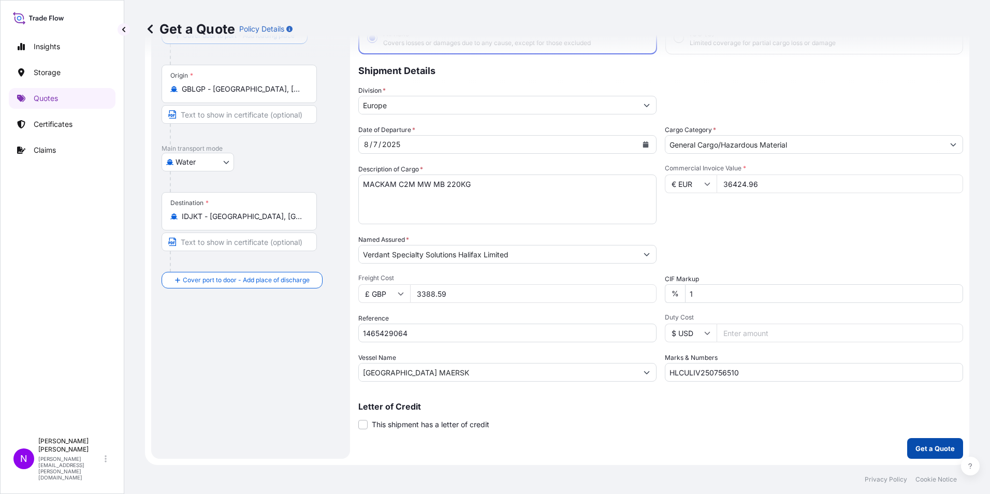
click at [929, 447] on p "Get a Quote" at bounding box center [934, 448] width 39 height 10
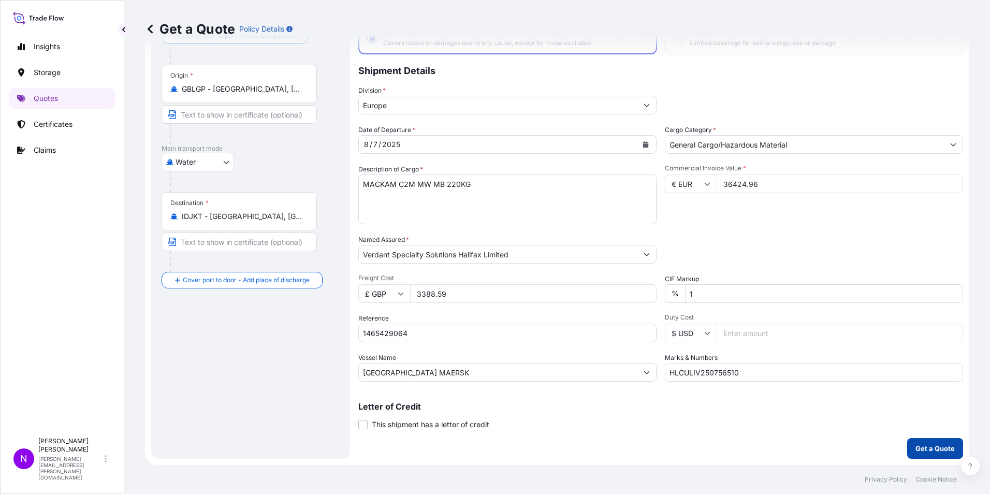
click at [927, 449] on p "Get a Quote" at bounding box center [934, 448] width 39 height 10
click at [927, 450] on p "Get a Quote" at bounding box center [934, 448] width 39 height 10
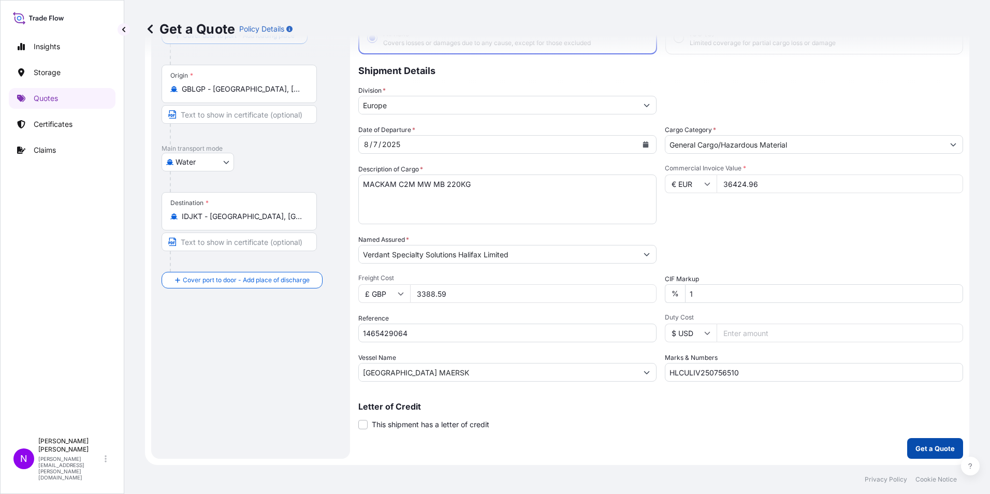
click at [927, 450] on p "Get a Quote" at bounding box center [934, 448] width 39 height 10
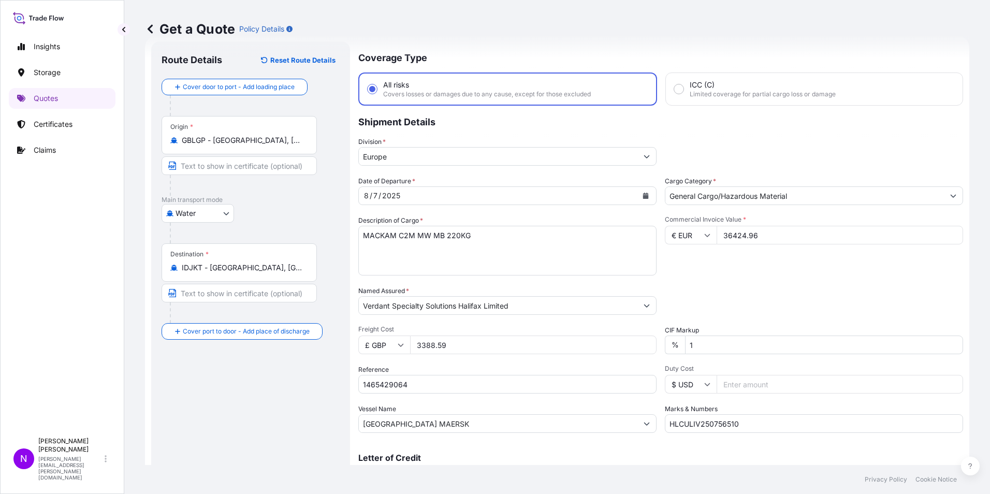
scroll to position [0, 0]
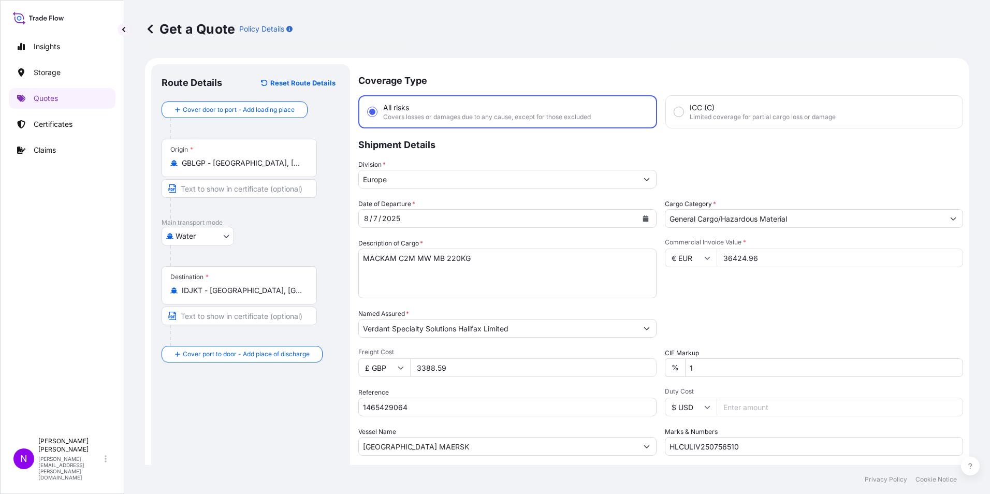
click at [169, 34] on p "Get a Quote" at bounding box center [190, 29] width 90 height 17
click at [151, 28] on icon at bounding box center [150, 29] width 10 height 10
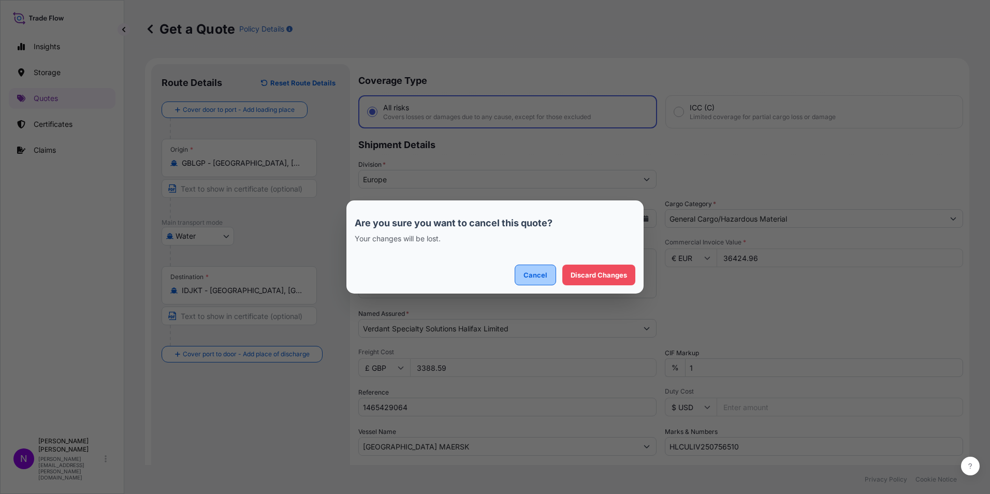
click at [547, 276] on p "Cancel" at bounding box center [535, 275] width 24 height 10
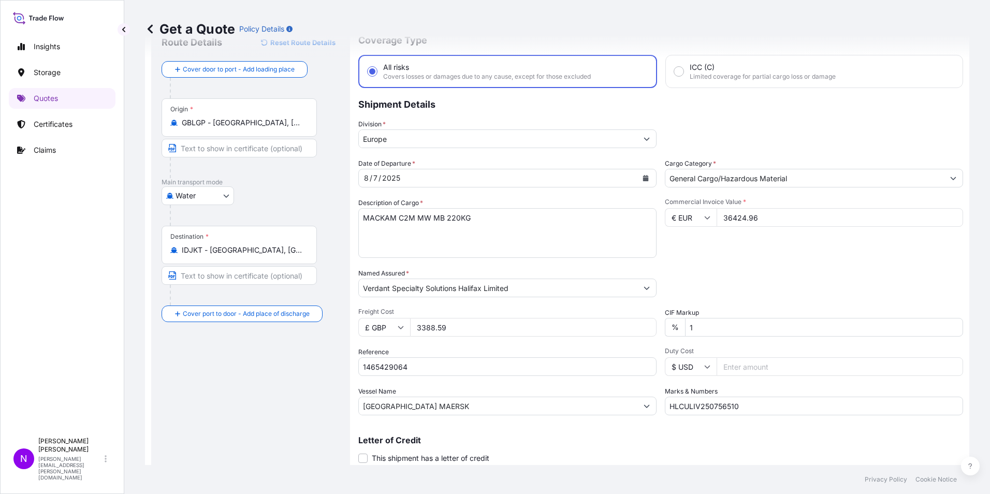
scroll to position [74, 0]
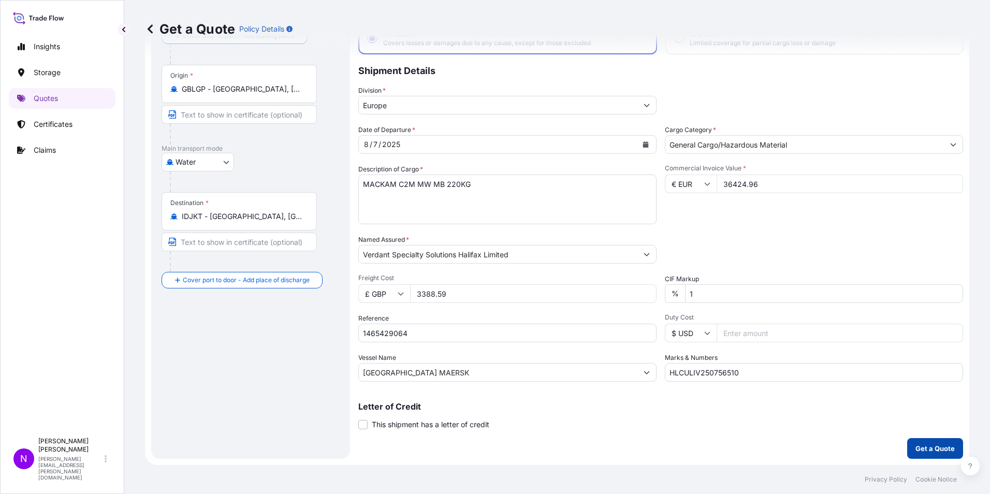
click at [915, 447] on p "Get a Quote" at bounding box center [934, 448] width 39 height 10
click at [915, 446] on p "Get a Quote" at bounding box center [934, 448] width 39 height 10
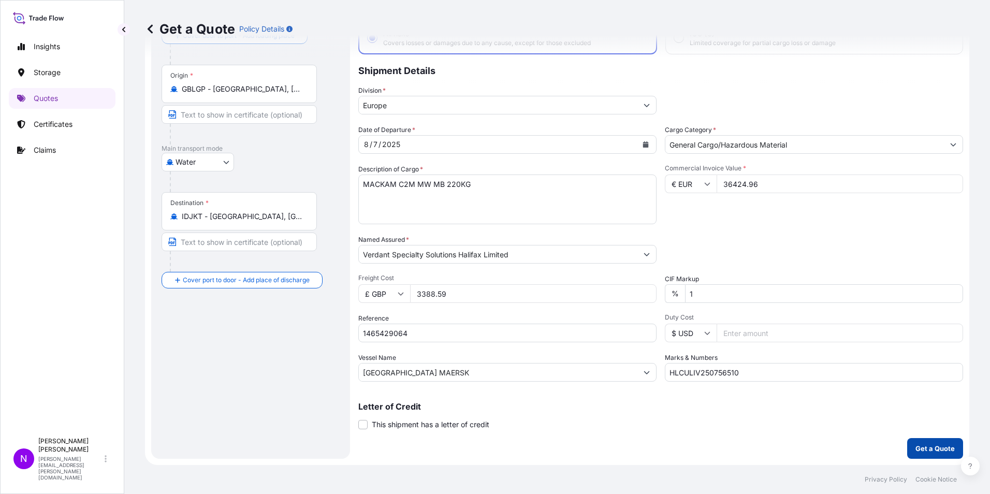
click at [912, 441] on button "Get a Quote" at bounding box center [935, 448] width 56 height 21
click at [911, 441] on button "Get a Quote" at bounding box center [935, 448] width 56 height 21
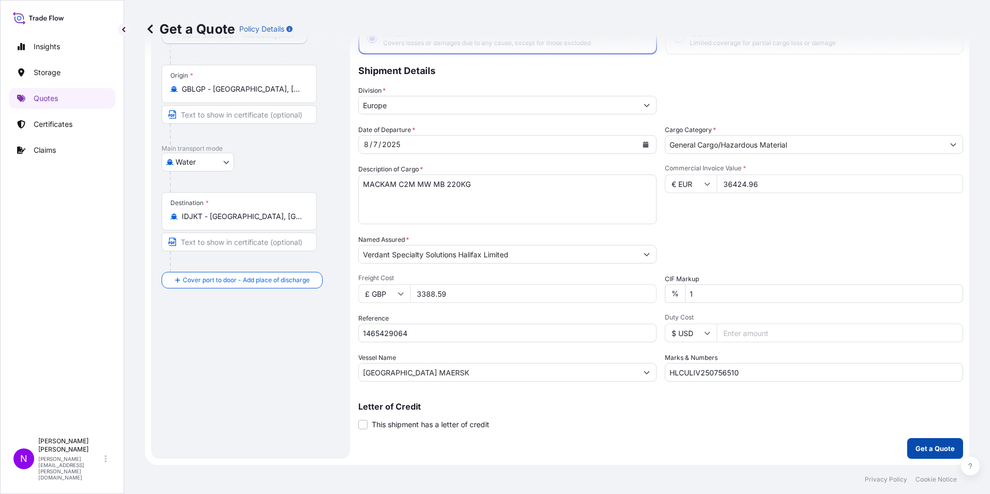
click at [907, 435] on div "Coverage Type All risks Covers losses or damages due to any cause, except for t…" at bounding box center [660, 224] width 605 height 469
click at [907, 434] on div "Coverage Type All risks Covers losses or damages due to any cause, except for t…" at bounding box center [660, 224] width 605 height 469
click at [905, 436] on div "Coverage Type All risks Covers losses or damages due to any cause, except for t…" at bounding box center [660, 224] width 605 height 469
click at [924, 453] on p "Get a Quote" at bounding box center [934, 448] width 39 height 10
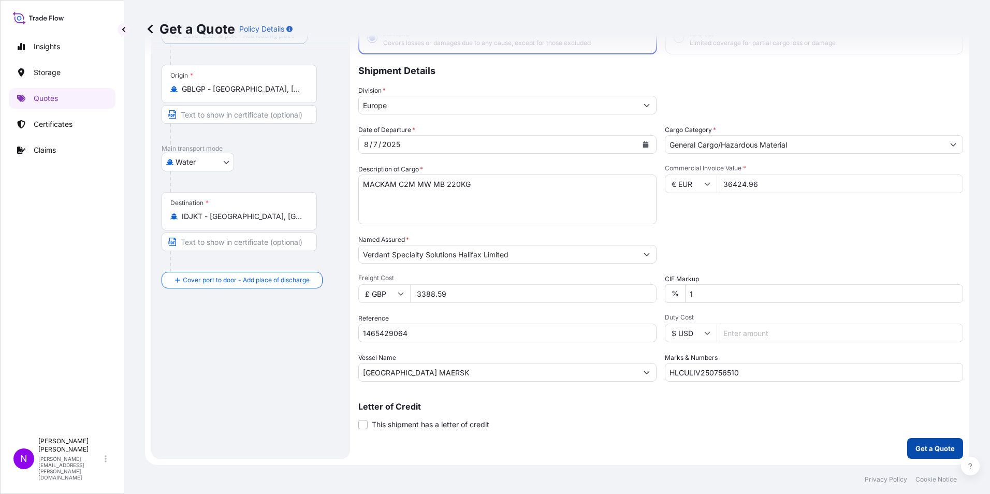
click at [928, 458] on button "Get a Quote" at bounding box center [935, 448] width 56 height 21
click at [919, 448] on p "Get a Quote" at bounding box center [934, 448] width 39 height 10
click at [920, 447] on p "Get a Quote" at bounding box center [934, 448] width 39 height 10
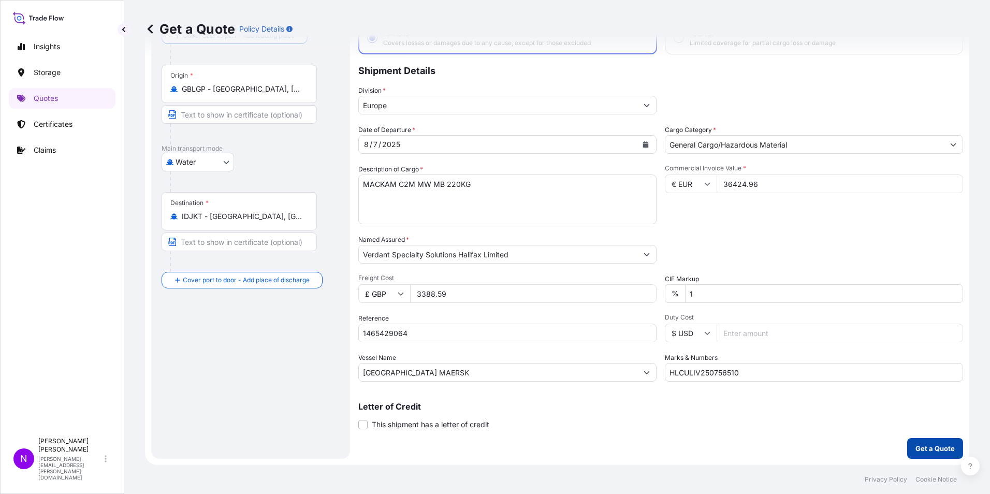
click at [920, 447] on p "Get a Quote" at bounding box center [934, 448] width 39 height 10
click at [922, 453] on p "Get a Quote" at bounding box center [934, 448] width 39 height 10
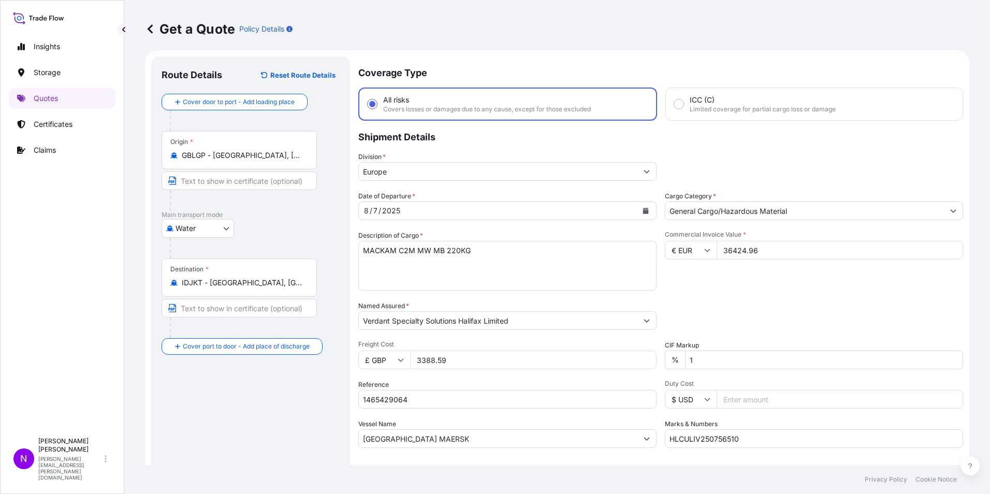
scroll to position [0, 0]
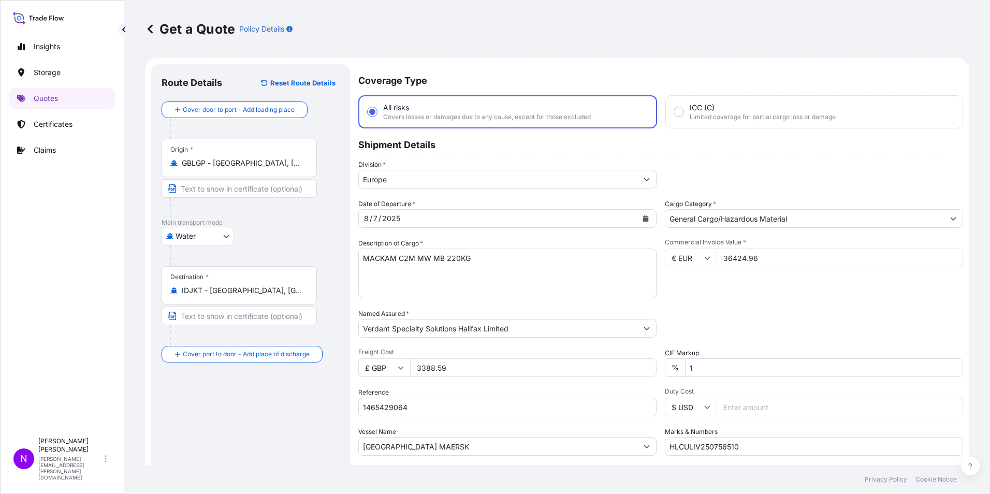
click at [154, 30] on icon at bounding box center [150, 29] width 10 height 10
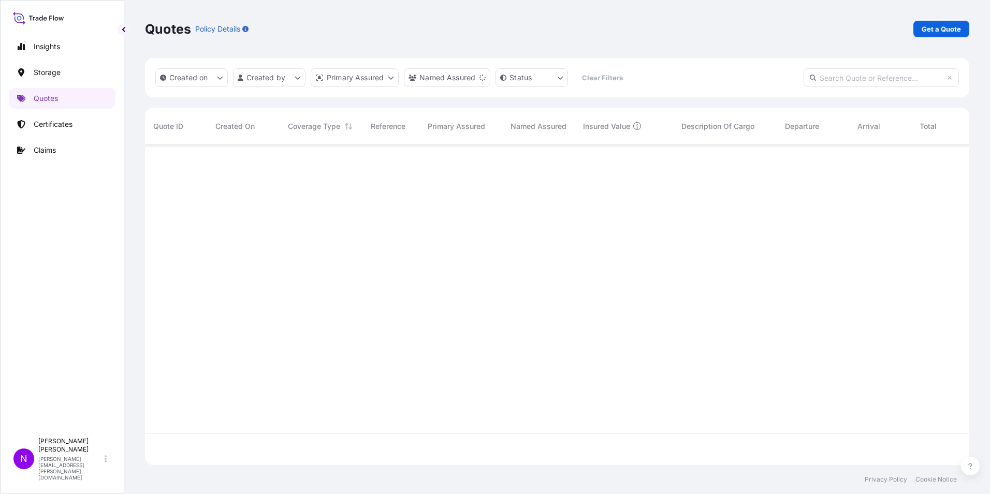
scroll to position [350, 817]
click at [951, 32] on p "Get a Quote" at bounding box center [941, 29] width 39 height 10
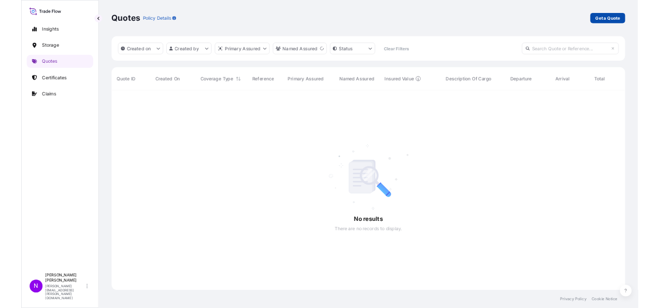
scroll to position [17, 0]
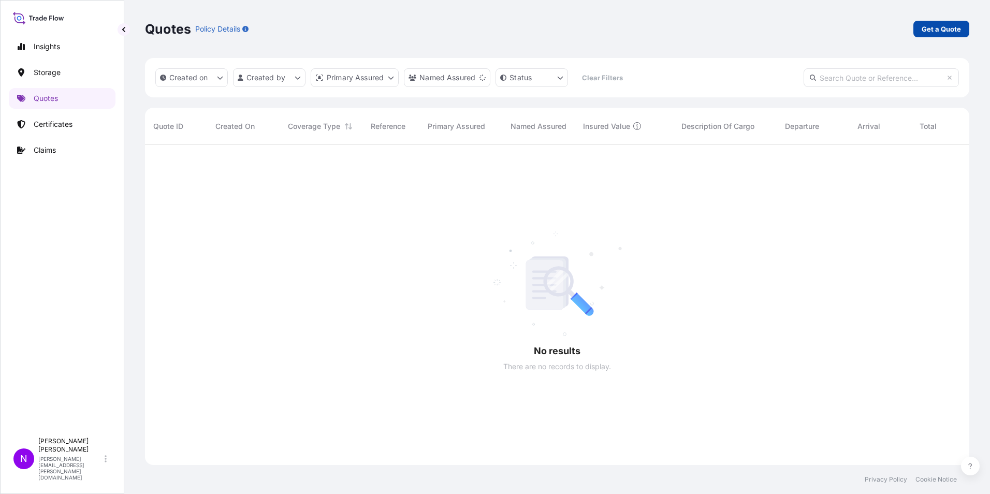
select select "Water"
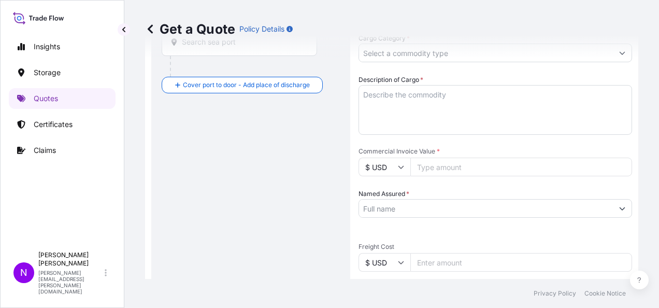
scroll to position [0, 0]
